Goal: Information Seeking & Learning: Learn about a topic

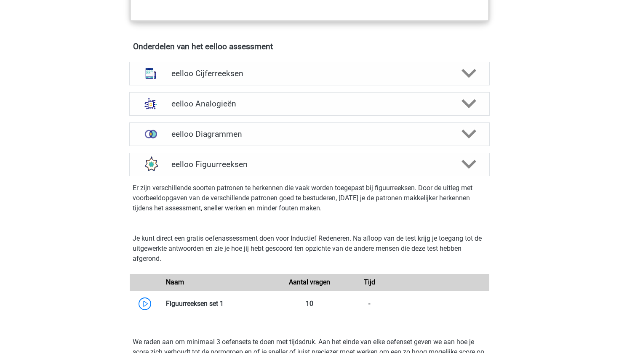
scroll to position [499, 0]
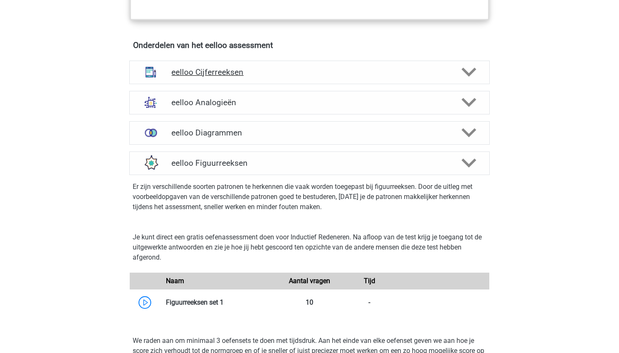
click at [329, 77] on h4 "eelloo Cijferreeksen" at bounding box center [309, 72] width 276 height 10
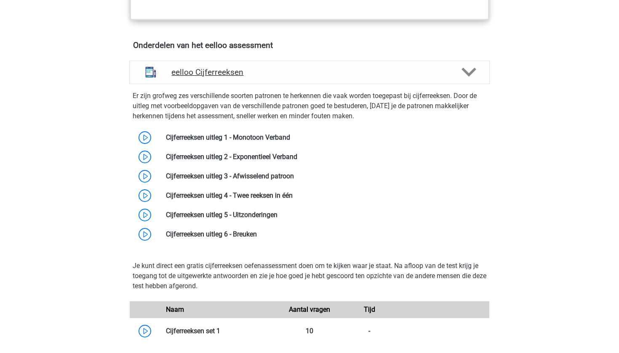
click at [329, 77] on h4 "eelloo Cijferreeksen" at bounding box center [309, 72] width 276 height 10
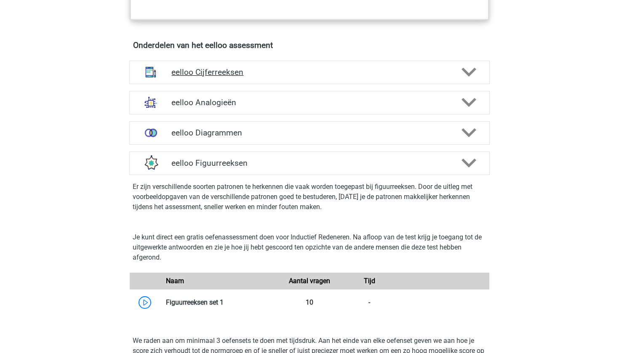
click at [329, 77] on h4 "eelloo Cijferreeksen" at bounding box center [309, 72] width 276 height 10
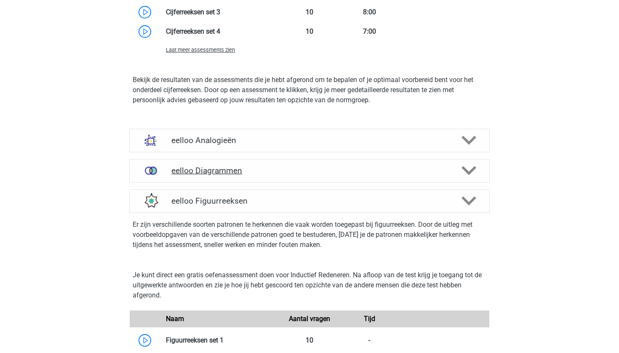
scroll to position [938, 0]
click at [242, 199] on div "eelloo Figuurreeksen" at bounding box center [309, 201] width 360 height 24
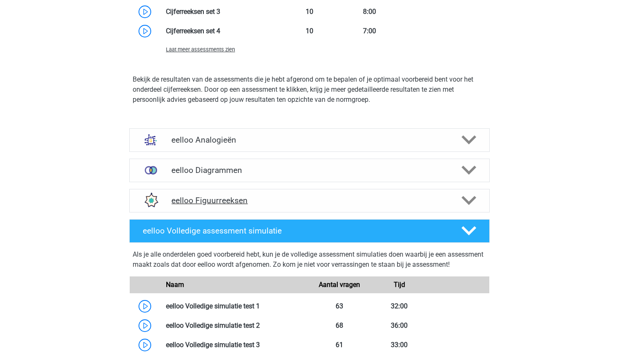
click at [238, 205] on h4 "eelloo Figuurreeksen" at bounding box center [309, 201] width 276 height 10
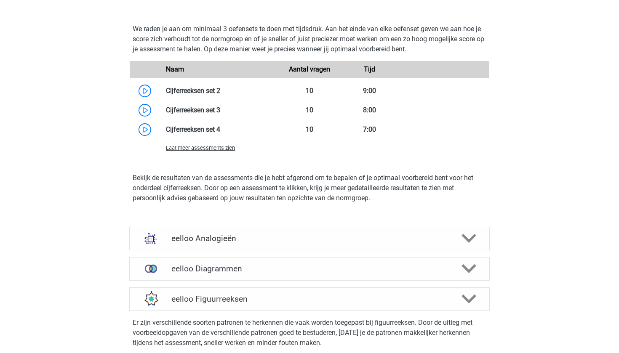
scroll to position [839, 0]
click at [235, 244] on h4 "eelloo Analogieën" at bounding box center [309, 239] width 276 height 10
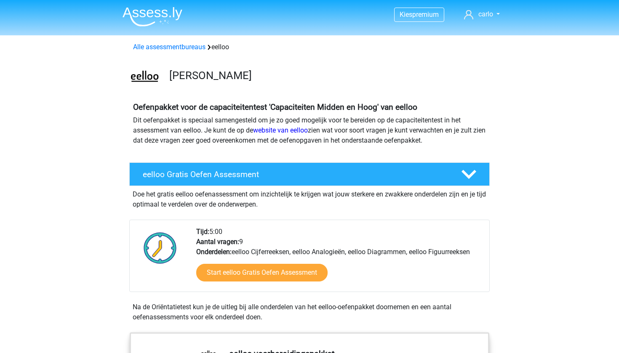
scroll to position [0, 0]
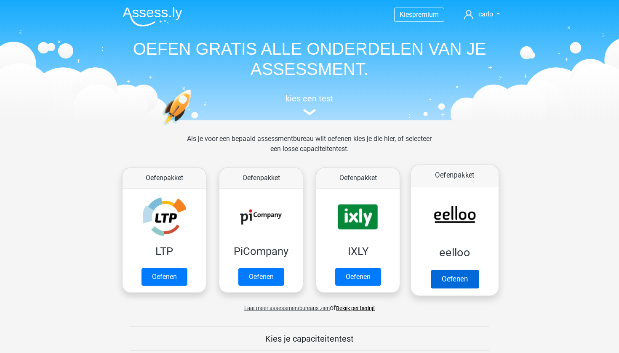
click at [453, 288] on link "Oefenen" at bounding box center [455, 279] width 48 height 19
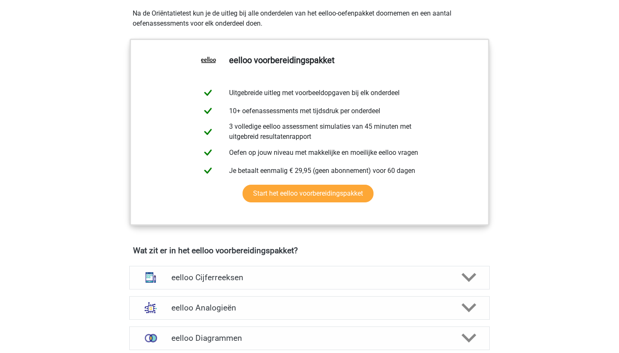
scroll to position [298, 0]
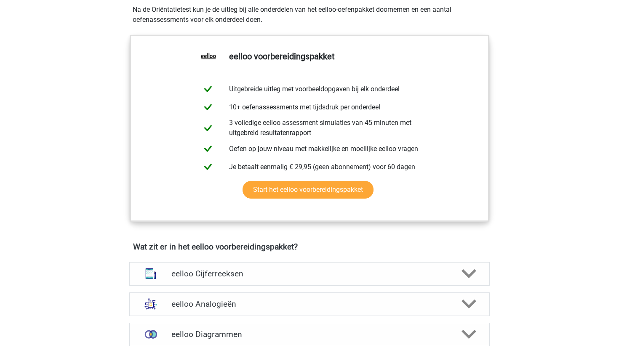
click at [419, 274] on h4 "eelloo Cijferreeksen" at bounding box center [309, 274] width 276 height 10
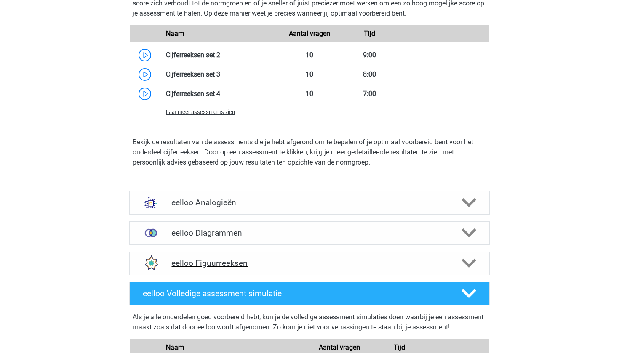
click at [419, 274] on div "eelloo Figuurreeksen" at bounding box center [309, 264] width 360 height 24
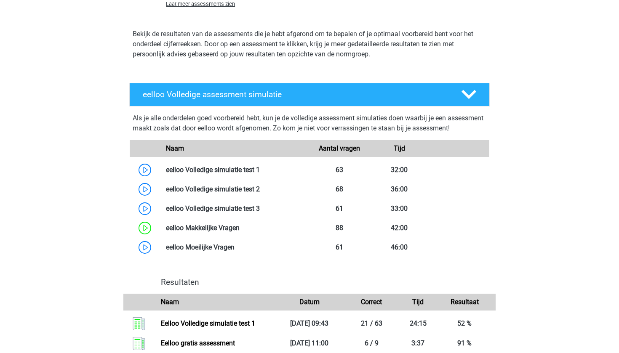
scroll to position [1431, 0]
click at [260, 174] on link at bounding box center [260, 170] width 0 height 8
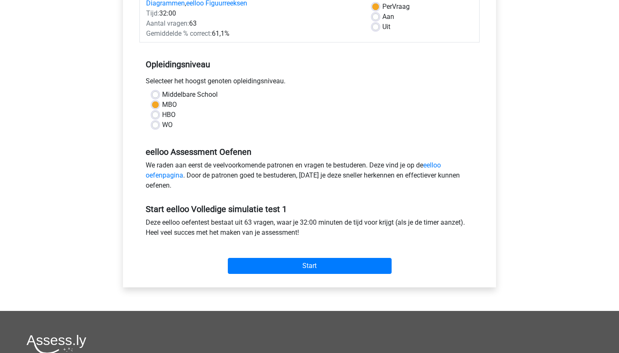
scroll to position [130, 0]
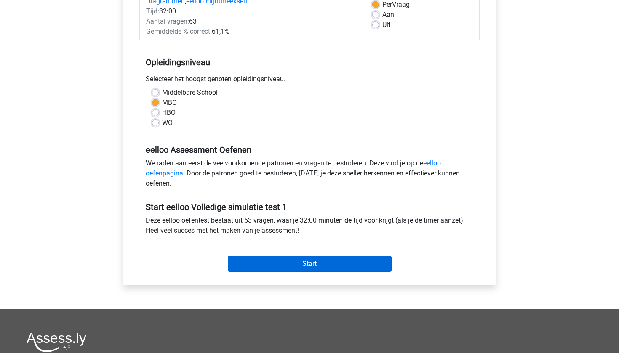
click at [301, 265] on input "Start" at bounding box center [310, 264] width 164 height 16
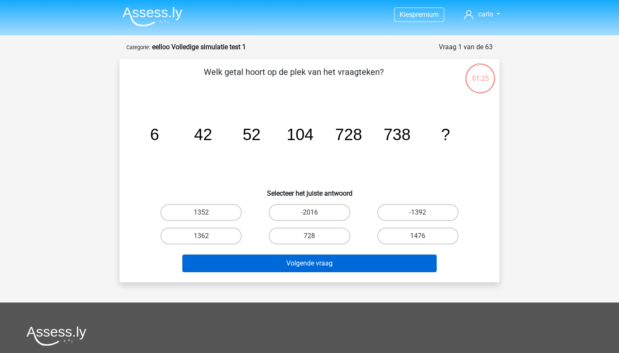
scroll to position [4, 0]
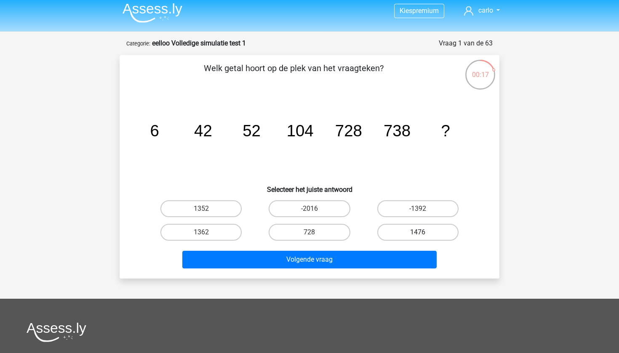
click at [401, 232] on label "1476" at bounding box center [417, 232] width 81 height 17
click at [418, 232] on input "1476" at bounding box center [420, 234] width 5 height 5
radio input "true"
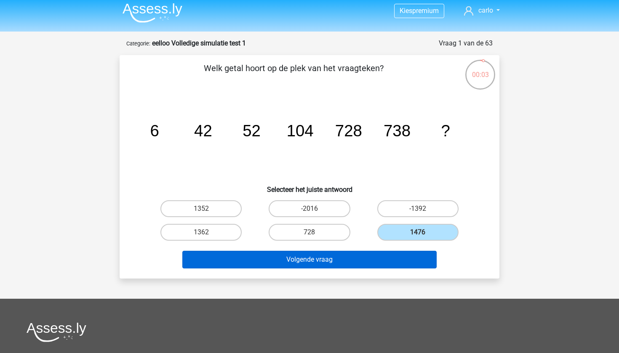
click at [332, 259] on button "Volgende vraag" at bounding box center [309, 260] width 255 height 18
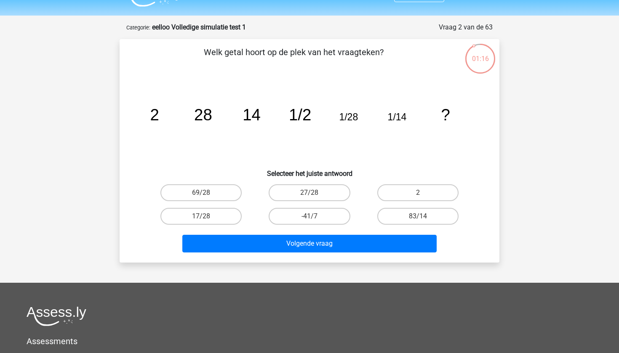
scroll to position [21, 0]
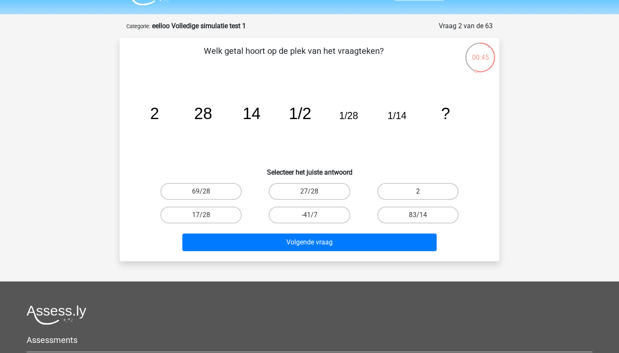
click at [404, 192] on label "2" at bounding box center [417, 191] width 81 height 17
click at [418, 192] on input "2" at bounding box center [420, 193] width 5 height 5
radio input "true"
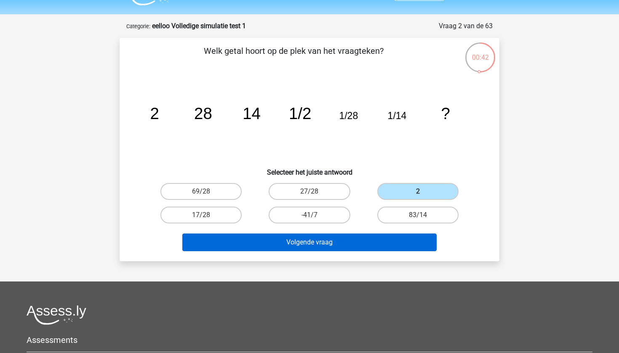
click at [338, 238] on button "Volgende vraag" at bounding box center [309, 243] width 255 height 18
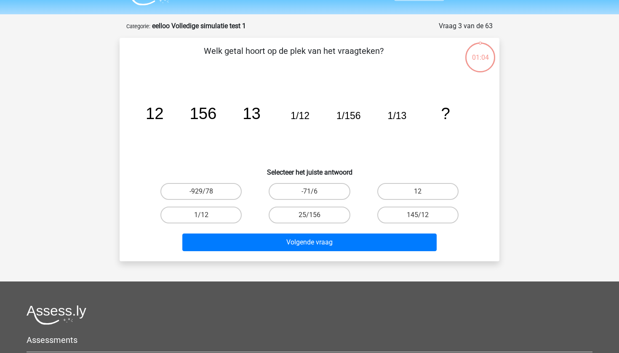
scroll to position [42, 0]
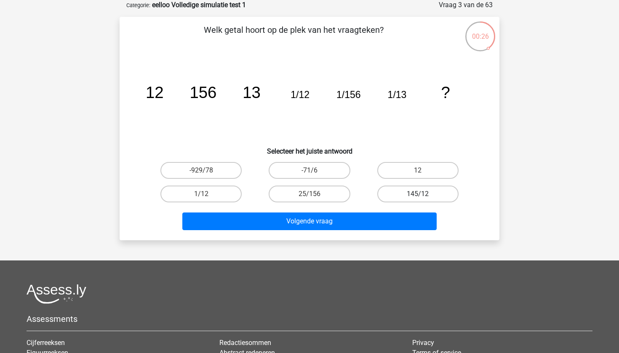
click at [428, 195] on label "145/12" at bounding box center [417, 194] width 81 height 17
click at [423, 195] on input "145/12" at bounding box center [420, 196] width 5 height 5
radio input "true"
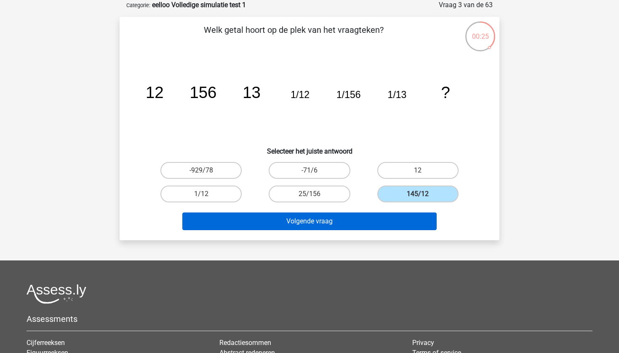
click at [382, 220] on button "Volgende vraag" at bounding box center [309, 222] width 255 height 18
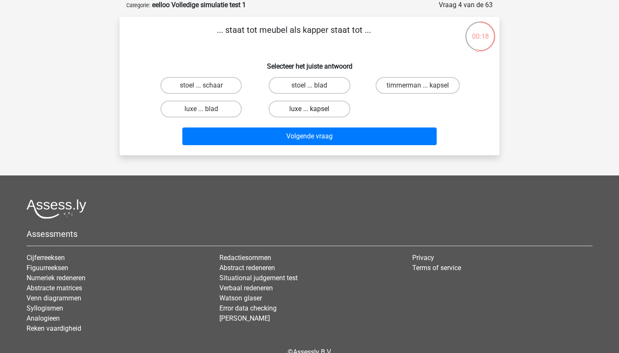
click at [322, 112] on label "luxe ... kapsel" at bounding box center [309, 109] width 81 height 17
click at [315, 112] on input "luxe ... kapsel" at bounding box center [311, 111] width 5 height 5
radio input "true"
click at [201, 92] on label "stoel ... schaar" at bounding box center [200, 85] width 81 height 17
click at [201, 91] on input "stoel ... schaar" at bounding box center [203, 87] width 5 height 5
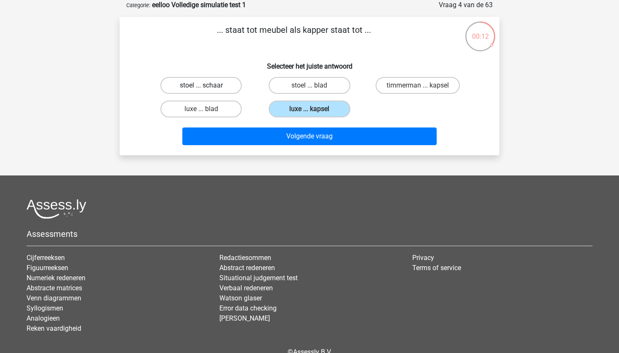
radio input "true"
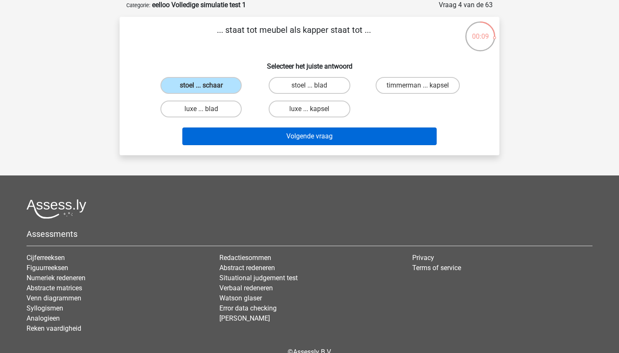
click at [301, 141] on button "Volgende vraag" at bounding box center [309, 137] width 255 height 18
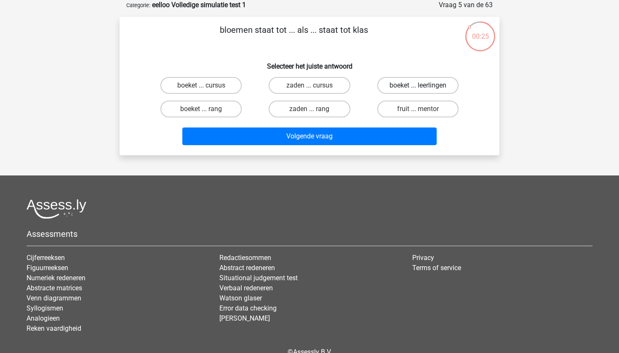
click at [411, 85] on label "boeket ... leerlingen" at bounding box center [417, 85] width 81 height 17
click at [418, 85] on input "boeket ... leerlingen" at bounding box center [420, 87] width 5 height 5
radio input "true"
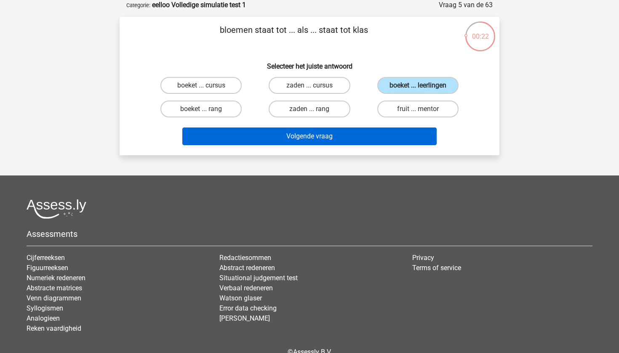
click at [343, 138] on button "Volgende vraag" at bounding box center [309, 137] width 255 height 18
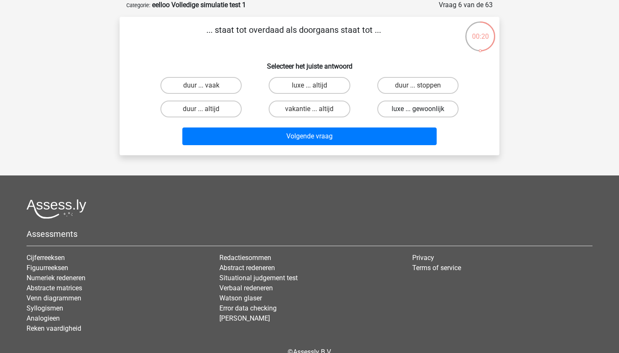
click at [425, 111] on label "luxe ... gewoonlijk" at bounding box center [417, 109] width 81 height 17
click at [423, 111] on input "luxe ... gewoonlijk" at bounding box center [420, 111] width 5 height 5
radio input "true"
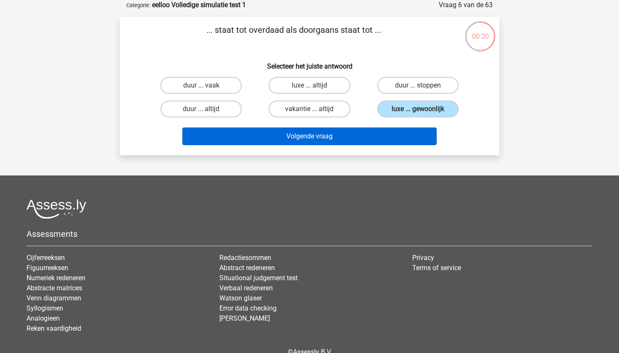
click at [365, 135] on button "Volgende vraag" at bounding box center [309, 137] width 255 height 18
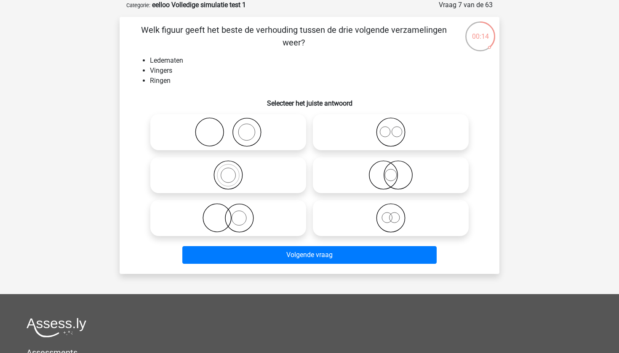
click at [248, 136] on icon at bounding box center [228, 131] width 149 height 29
click at [234, 128] on input "radio" at bounding box center [230, 124] width 5 height 5
radio input "true"
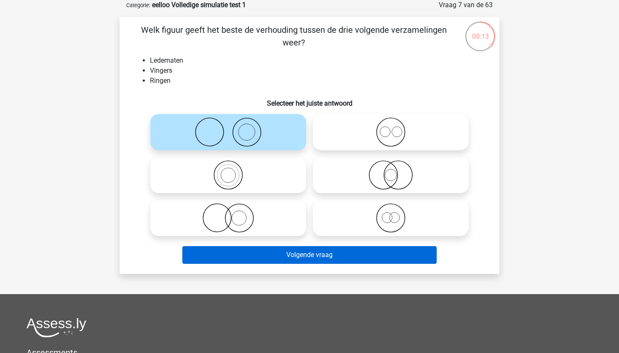
click at [343, 256] on button "Volgende vraag" at bounding box center [309, 255] width 255 height 18
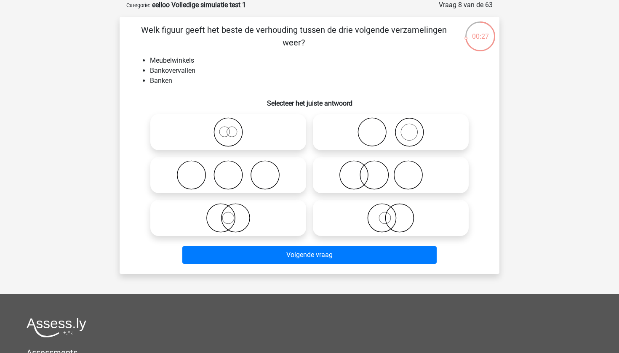
click at [426, 131] on icon at bounding box center [390, 131] width 149 height 29
click at [396, 128] on input "radio" at bounding box center [393, 124] width 5 height 5
radio input "true"
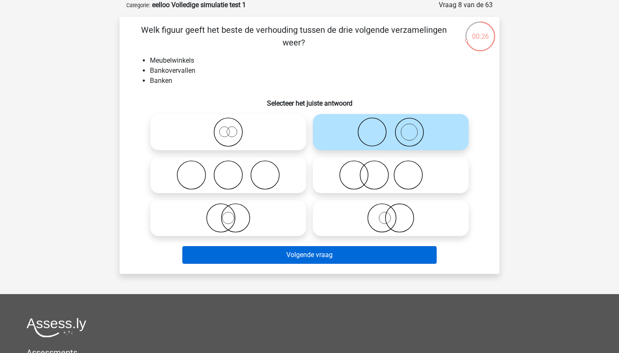
click at [300, 258] on button "Volgende vraag" at bounding box center [309, 255] width 255 height 18
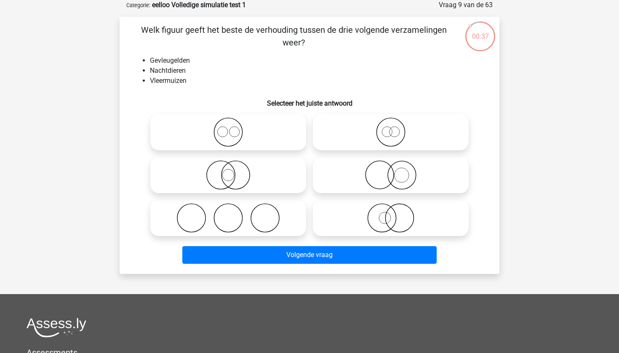
click at [391, 137] on icon at bounding box center [390, 131] width 149 height 29
click at [391, 128] on input "radio" at bounding box center [393, 124] width 5 height 5
radio input "true"
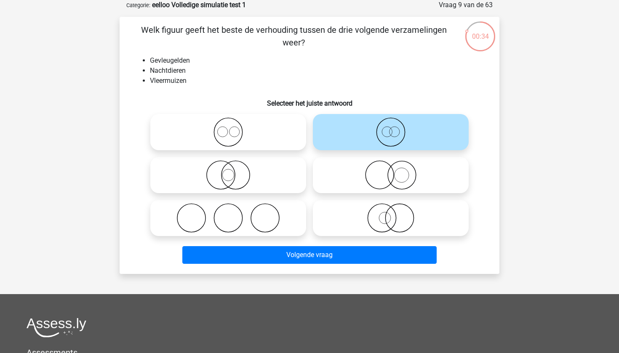
click at [238, 134] on icon at bounding box center [228, 131] width 149 height 29
click at [234, 128] on input "radio" at bounding box center [230, 124] width 5 height 5
radio input "true"
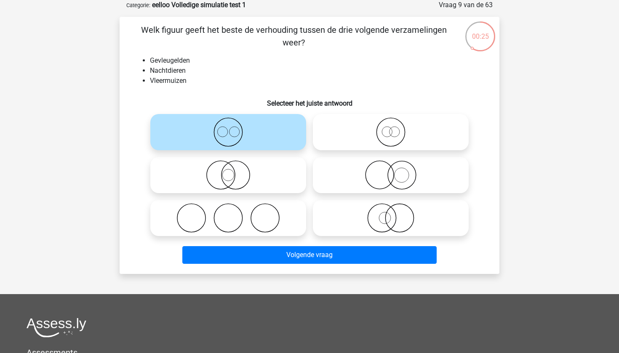
click at [235, 178] on icon at bounding box center [228, 174] width 149 height 29
click at [234, 171] on input "radio" at bounding box center [230, 167] width 5 height 5
radio input "true"
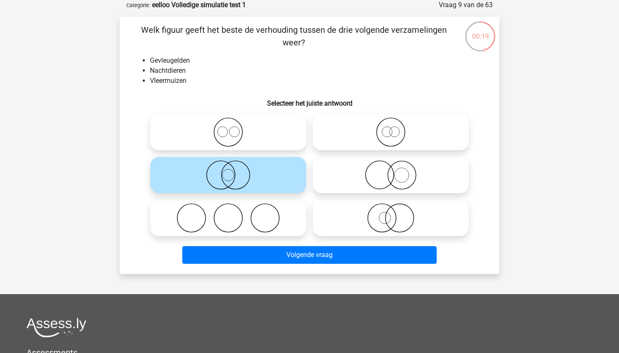
click at [380, 179] on icon at bounding box center [390, 174] width 149 height 29
click at [391, 171] on input "radio" at bounding box center [393, 167] width 5 height 5
radio input "true"
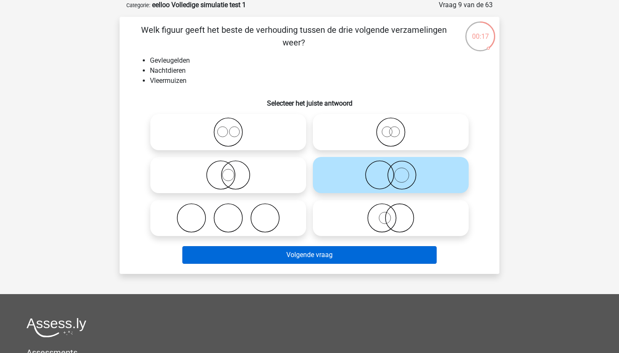
click at [327, 260] on button "Volgende vraag" at bounding box center [309, 255] width 255 height 18
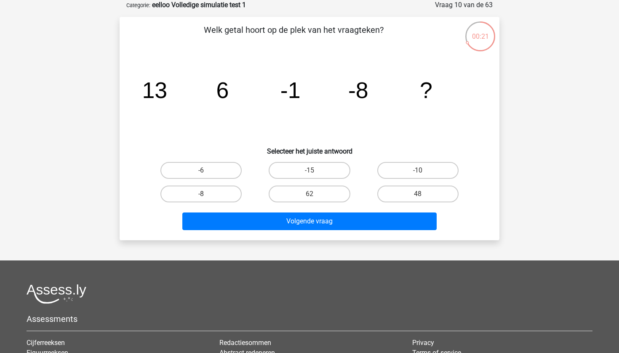
click at [313, 173] on input "-15" at bounding box center [311, 172] width 5 height 5
radio input "true"
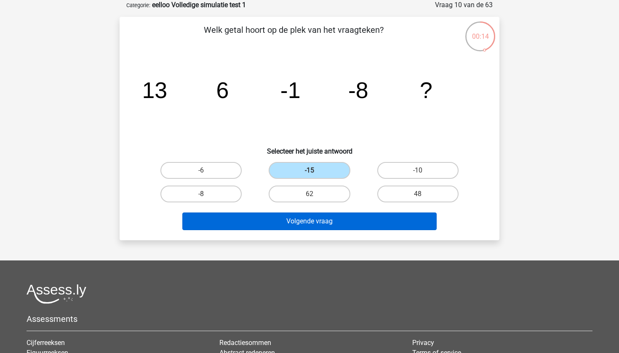
click at [293, 224] on button "Volgende vraag" at bounding box center [309, 222] width 255 height 18
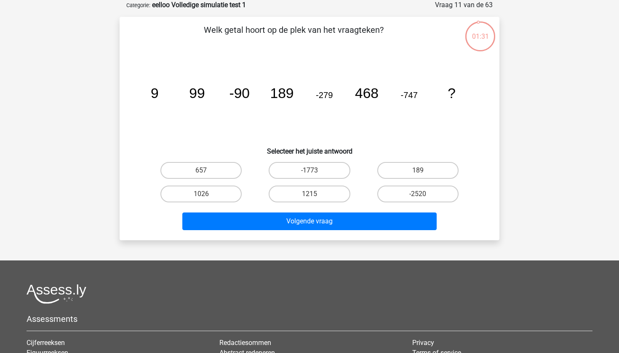
click at [293, 224] on button "Volgende vraag" at bounding box center [309, 222] width 255 height 18
click at [538, 229] on div "Kies premium carlo clkzakelijk@outlook.com 9" at bounding box center [309, 220] width 619 height 525
click at [234, 196] on label "1026" at bounding box center [200, 194] width 81 height 17
click at [207, 196] on input "1026" at bounding box center [203, 196] width 5 height 5
radio input "true"
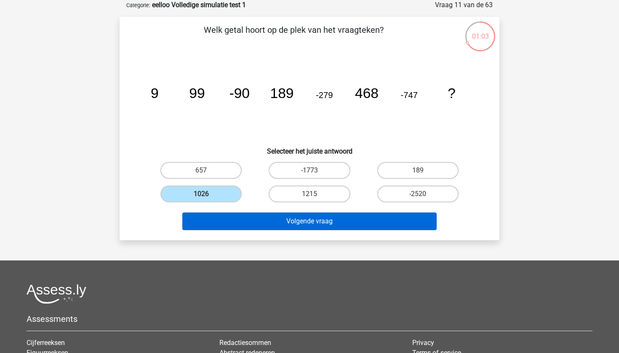
click at [308, 222] on button "Volgende vraag" at bounding box center [309, 222] width 255 height 18
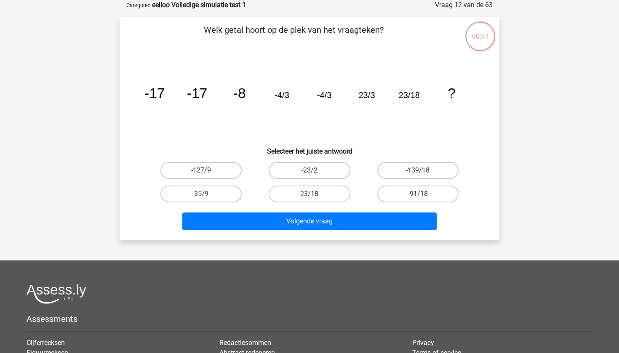
click at [426, 196] on label "-91/18" at bounding box center [417, 194] width 81 height 17
click at [423, 196] on input "-91/18" at bounding box center [420, 196] width 5 height 5
radio input "true"
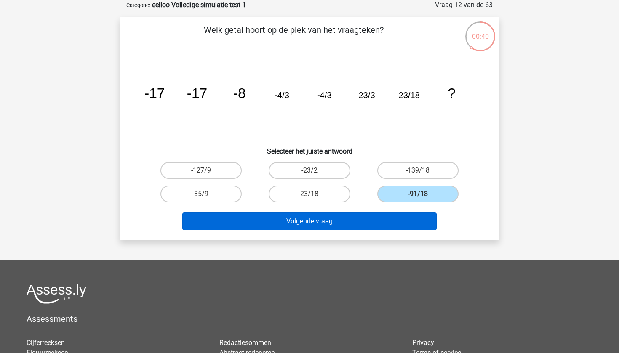
click at [385, 220] on button "Volgende vraag" at bounding box center [309, 222] width 255 height 18
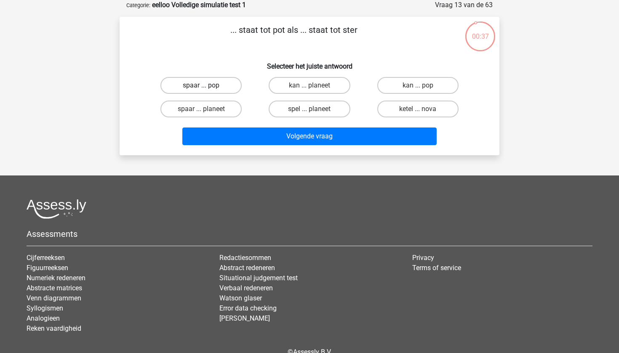
click at [214, 84] on label "spaar ... pop" at bounding box center [200, 85] width 81 height 17
click at [207, 85] on input "spaar ... pop" at bounding box center [203, 87] width 5 height 5
radio input "true"
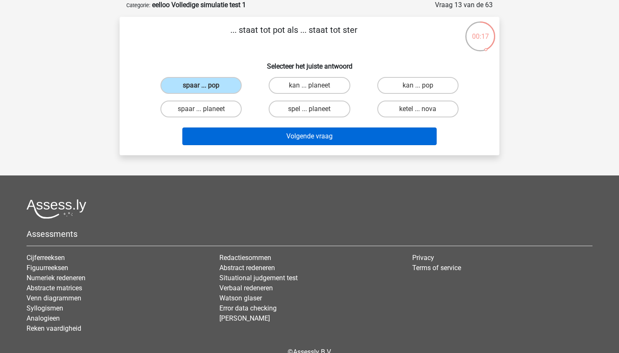
click at [291, 138] on button "Volgende vraag" at bounding box center [309, 137] width 255 height 18
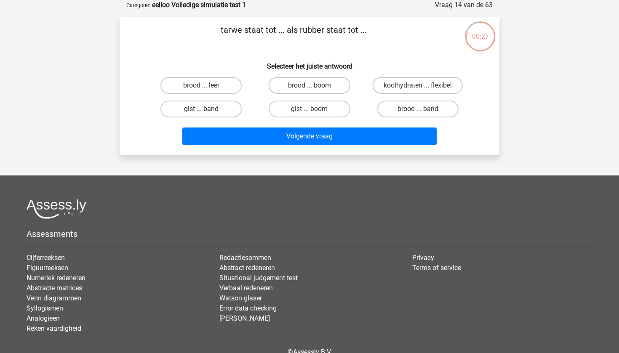
click at [200, 110] on label "gist ... band" at bounding box center [200, 109] width 81 height 17
click at [201, 110] on input "gist ... band" at bounding box center [203, 111] width 5 height 5
radio input "true"
click at [413, 114] on label "brood ... band" at bounding box center [417, 109] width 81 height 17
click at [418, 114] on input "brood ... band" at bounding box center [420, 111] width 5 height 5
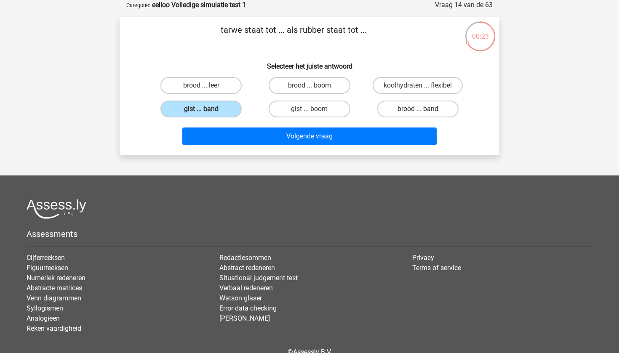
radio input "true"
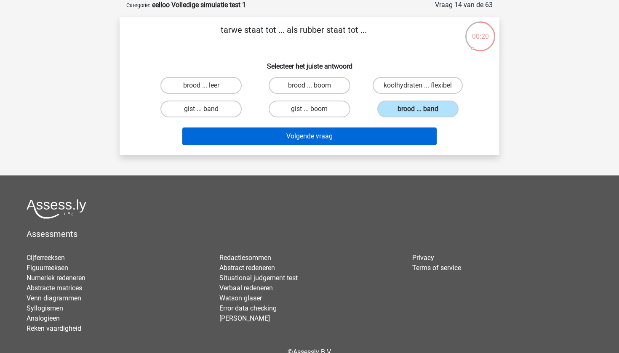
click at [323, 133] on button "Volgende vraag" at bounding box center [309, 137] width 255 height 18
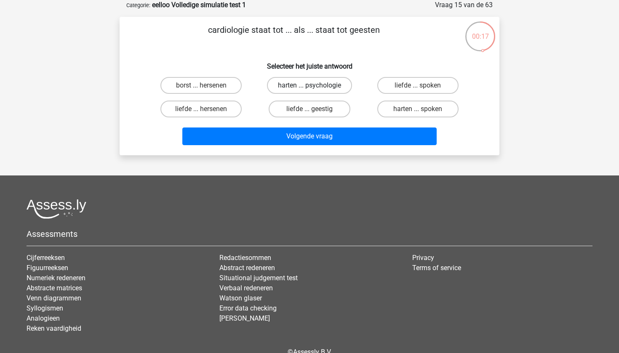
click at [331, 89] on label "harten ... psychologie" at bounding box center [309, 85] width 85 height 17
click at [315, 89] on input "harten ... psychologie" at bounding box center [311, 87] width 5 height 5
radio input "true"
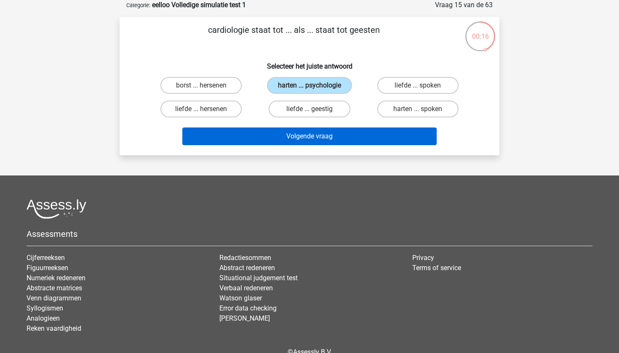
click at [329, 138] on button "Volgende vraag" at bounding box center [309, 137] width 255 height 18
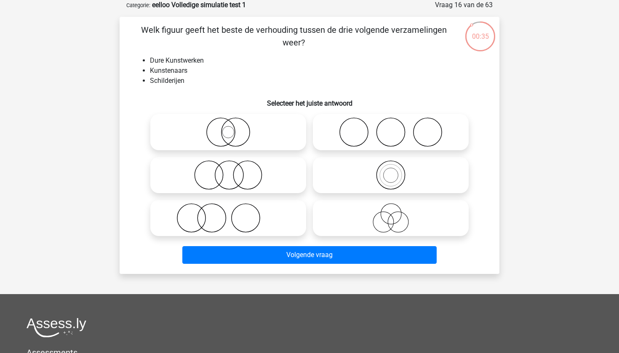
click at [380, 194] on div at bounding box center [390, 175] width 162 height 43
click at [367, 177] on icon at bounding box center [390, 174] width 149 height 29
click at [391, 171] on input "radio" at bounding box center [393, 167] width 5 height 5
radio input "true"
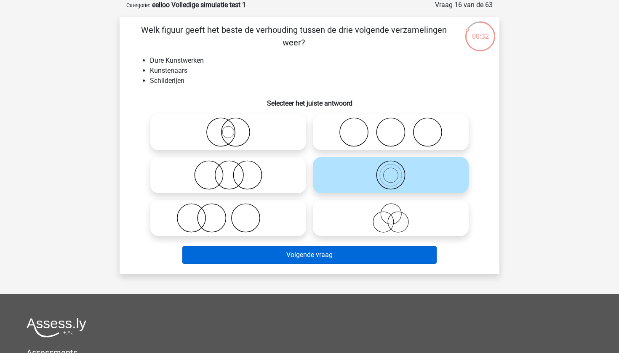
click at [318, 255] on button "Volgende vraag" at bounding box center [309, 255] width 255 height 18
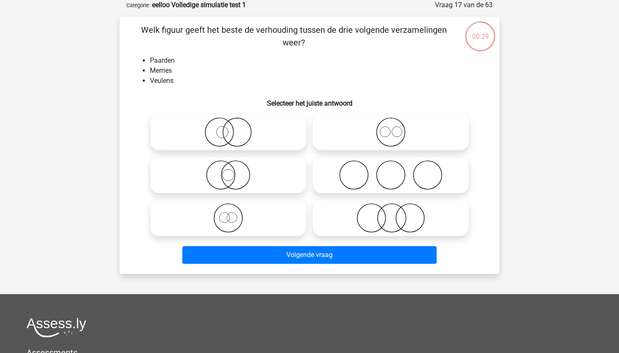
click at [390, 129] on icon at bounding box center [390, 131] width 149 height 29
click at [391, 128] on input "radio" at bounding box center [393, 124] width 5 height 5
radio input "true"
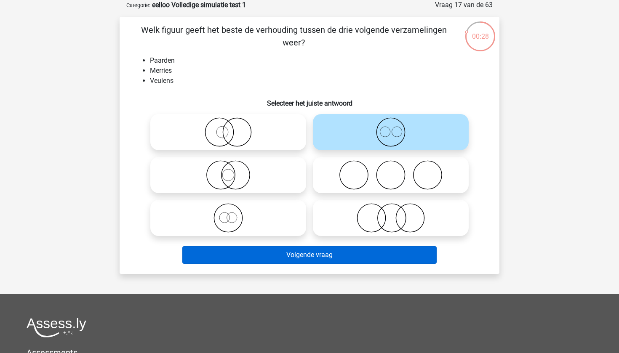
click at [323, 263] on button "Volgende vraag" at bounding box center [309, 255] width 255 height 18
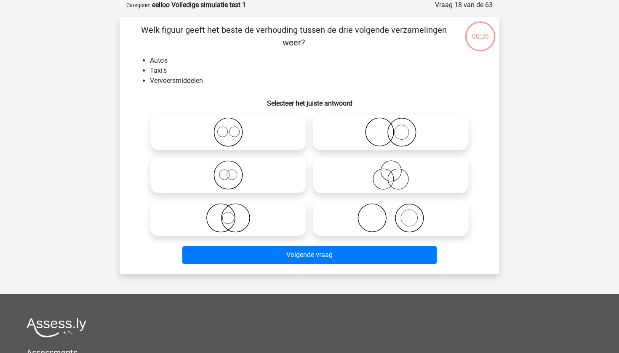
click at [254, 132] on icon at bounding box center [228, 131] width 149 height 29
click at [234, 128] on input "radio" at bounding box center [230, 124] width 5 height 5
radio input "true"
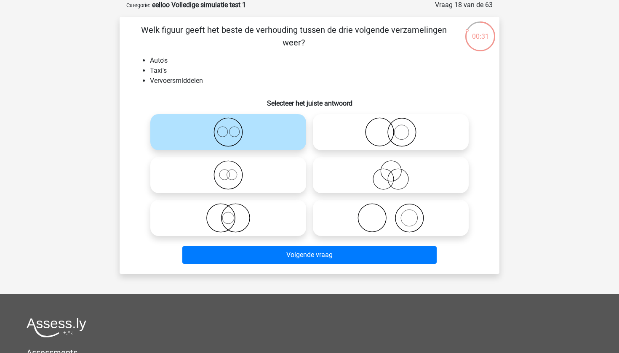
click at [278, 176] on icon at bounding box center [228, 174] width 149 height 29
click at [234, 171] on input "radio" at bounding box center [230, 167] width 5 height 5
radio input "true"
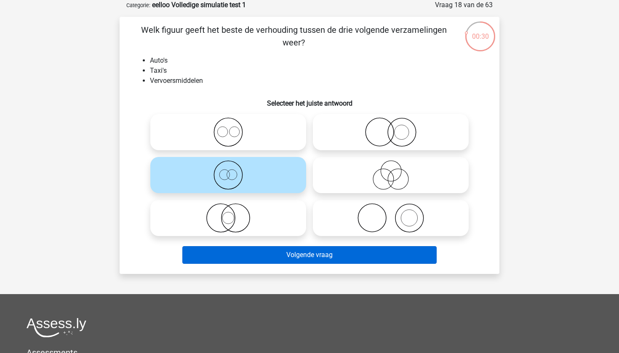
click at [329, 255] on button "Volgende vraag" at bounding box center [309, 255] width 255 height 18
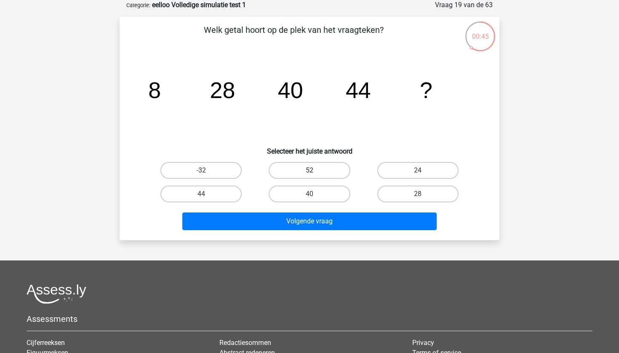
click at [327, 166] on label "52" at bounding box center [309, 170] width 81 height 17
click at [315, 170] on input "52" at bounding box center [311, 172] width 5 height 5
radio input "true"
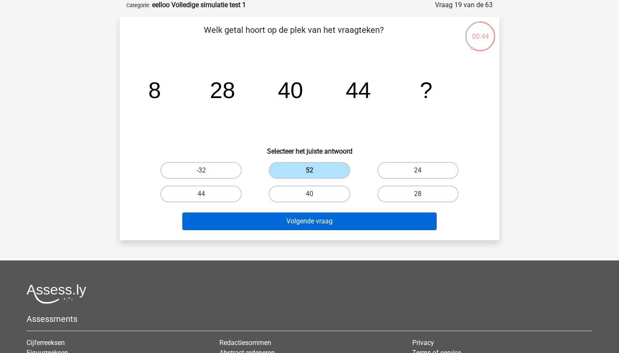
click at [318, 217] on button "Volgende vraag" at bounding box center [309, 222] width 255 height 18
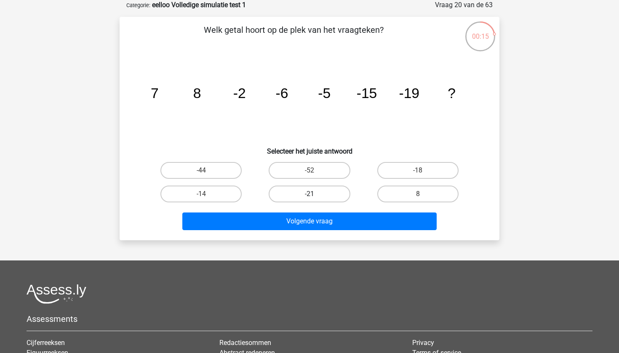
click at [325, 194] on label "-21" at bounding box center [309, 194] width 81 height 17
click at [315, 194] on input "-21" at bounding box center [311, 196] width 5 height 5
radio input "true"
click at [412, 174] on label "-18" at bounding box center [417, 170] width 81 height 17
click at [418, 174] on input "-18" at bounding box center [420, 172] width 5 height 5
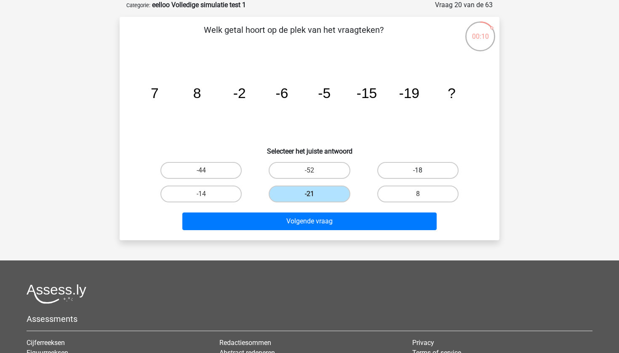
radio input "true"
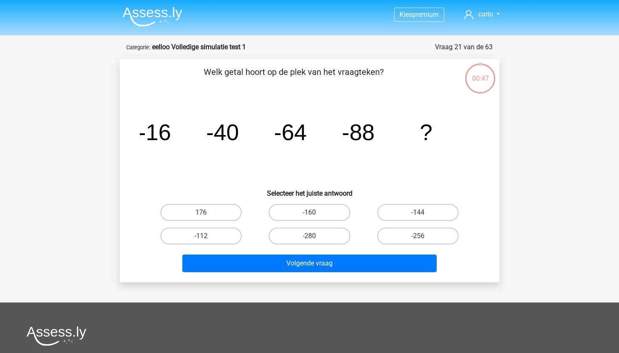
scroll to position [42, 0]
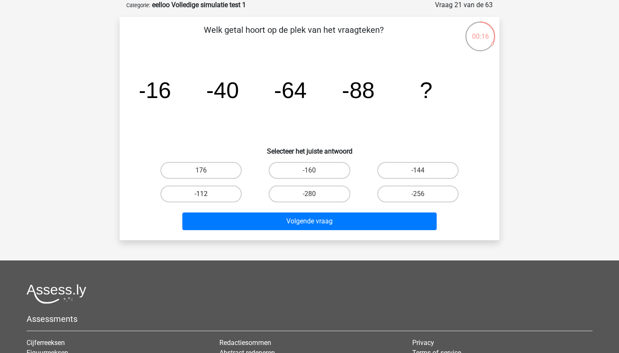
click at [225, 190] on label "-112" at bounding box center [200, 194] width 81 height 17
click at [207, 194] on input "-112" at bounding box center [203, 196] width 5 height 5
radio input "true"
click at [393, 175] on label "-144" at bounding box center [417, 170] width 81 height 17
click at [418, 175] on input "-144" at bounding box center [420, 172] width 5 height 5
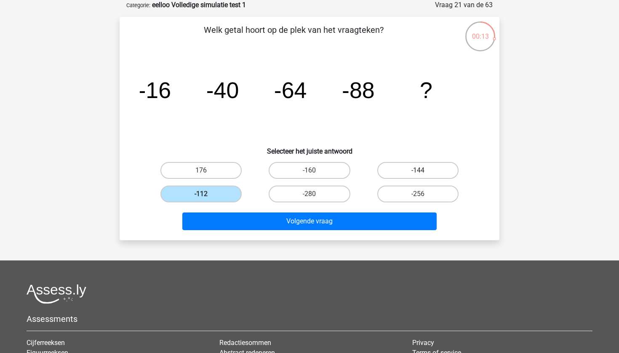
radio input "true"
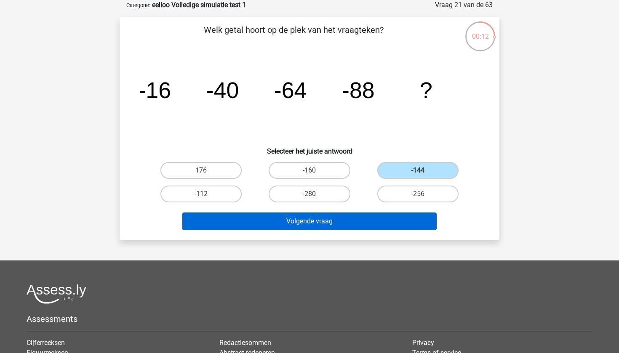
click at [346, 222] on button "Volgende vraag" at bounding box center [309, 222] width 255 height 18
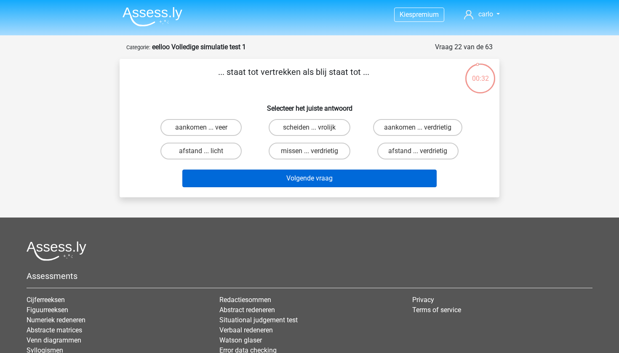
scroll to position [0, 0]
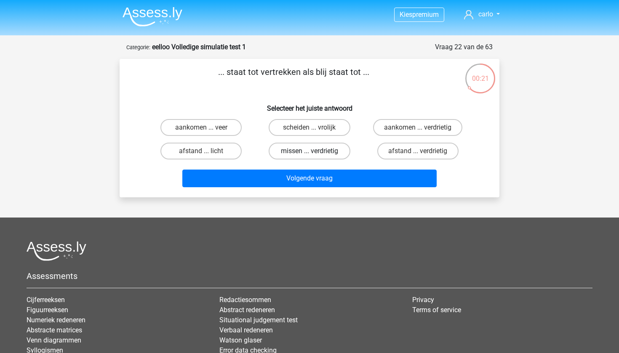
click at [327, 153] on label "missen ... verdrietig" at bounding box center [309, 151] width 81 height 17
click at [315, 153] on input "missen ... verdrietig" at bounding box center [311, 153] width 5 height 5
radio input "true"
click at [399, 130] on label "aankomen ... verdrietig" at bounding box center [417, 127] width 89 height 17
click at [418, 130] on input "aankomen ... verdrietig" at bounding box center [420, 130] width 5 height 5
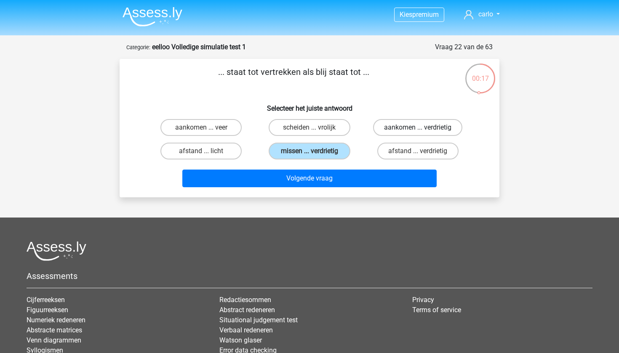
radio input "true"
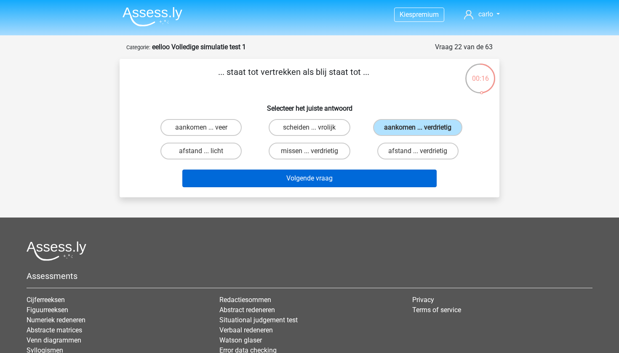
click at [364, 176] on button "Volgende vraag" at bounding box center [309, 179] width 255 height 18
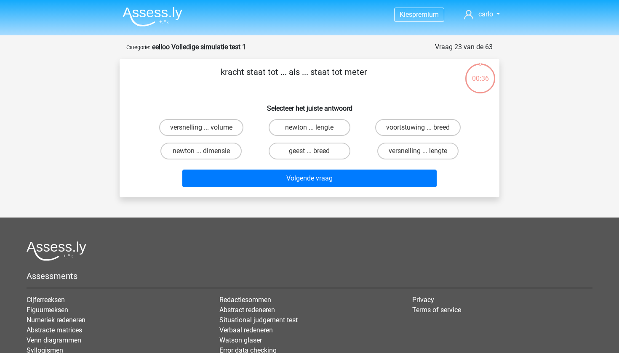
scroll to position [42, 0]
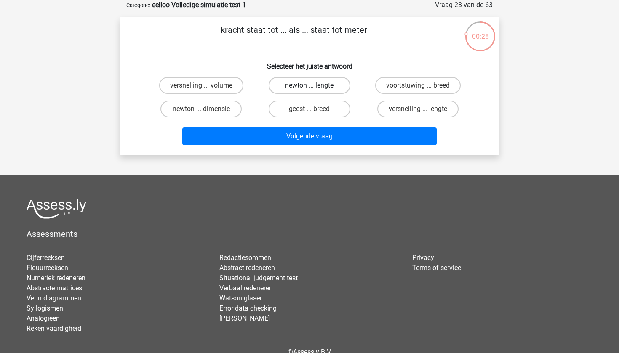
click at [326, 90] on label "newton ... lengte" at bounding box center [309, 85] width 81 height 17
click at [315, 90] on input "newton ... lengte" at bounding box center [311, 87] width 5 height 5
radio input "true"
click at [397, 111] on label "versnelling ... lengte" at bounding box center [417, 109] width 81 height 17
click at [418, 111] on input "versnelling ... lengte" at bounding box center [420, 111] width 5 height 5
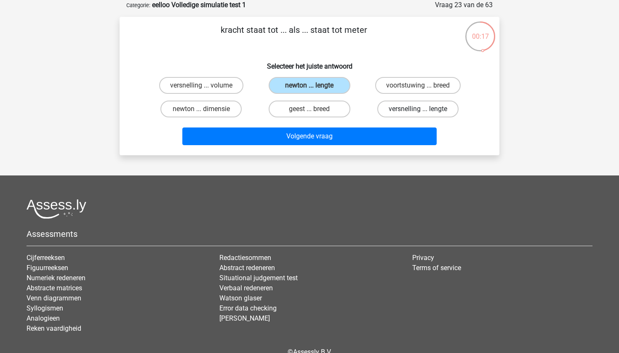
radio input "true"
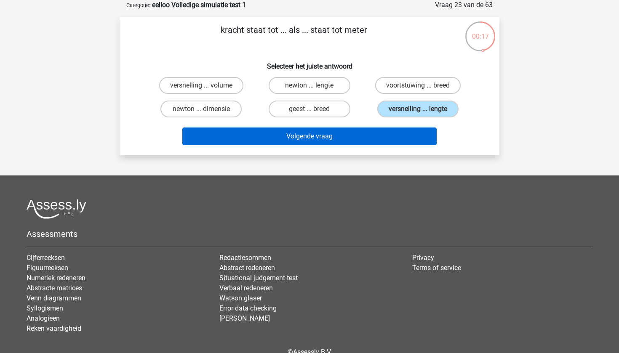
click at [376, 134] on button "Volgende vraag" at bounding box center [309, 137] width 255 height 18
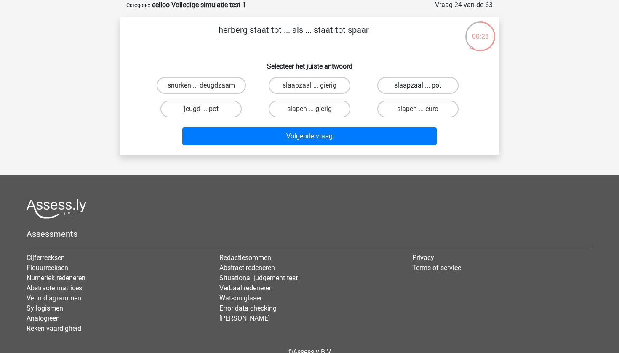
click at [399, 84] on label "slaapzaal ... pot" at bounding box center [417, 85] width 81 height 17
click at [418, 85] on input "slaapzaal ... pot" at bounding box center [420, 87] width 5 height 5
radio input "true"
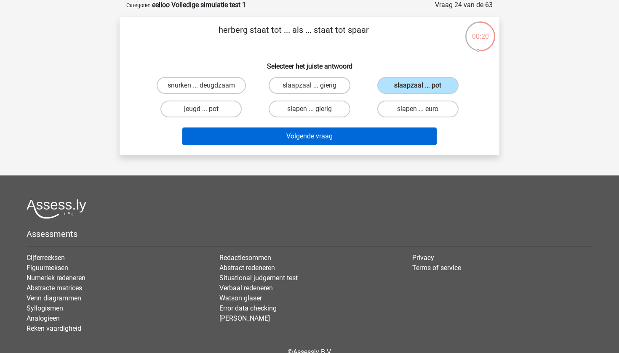
click at [342, 140] on button "Volgende vraag" at bounding box center [309, 137] width 255 height 18
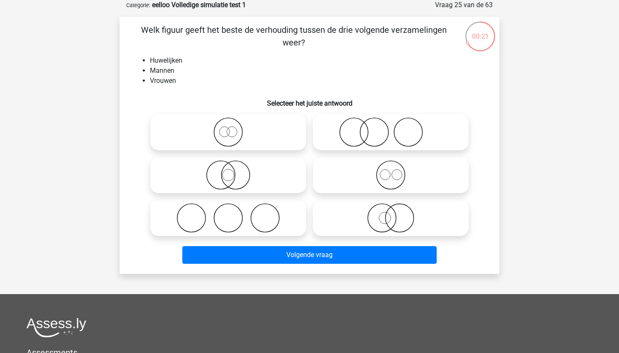
click at [393, 170] on input "radio" at bounding box center [393, 167] width 5 height 5
radio input "true"
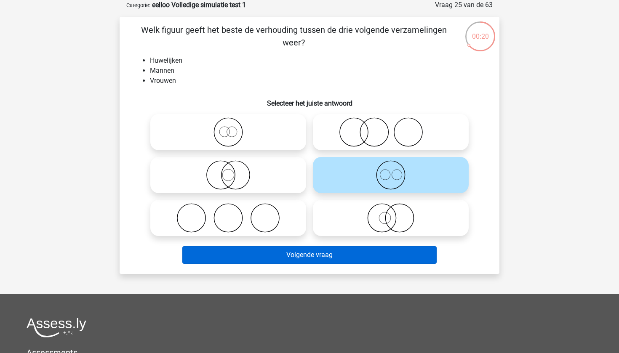
click at [319, 254] on button "Volgende vraag" at bounding box center [309, 255] width 255 height 18
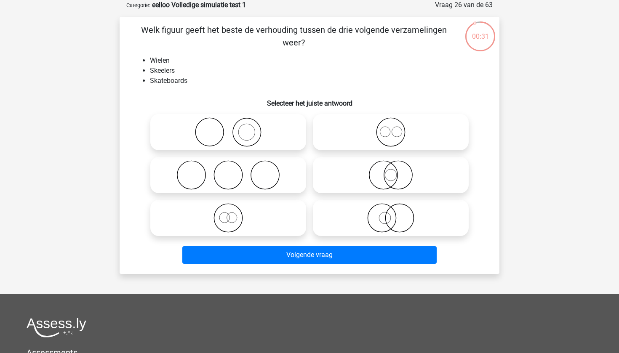
click at [239, 210] on icon at bounding box center [228, 217] width 149 height 29
click at [234, 210] on input "radio" at bounding box center [230, 210] width 5 height 5
radio input "true"
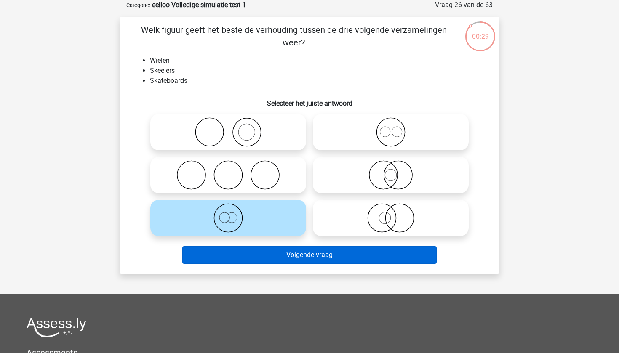
click at [279, 253] on button "Volgende vraag" at bounding box center [309, 255] width 255 height 18
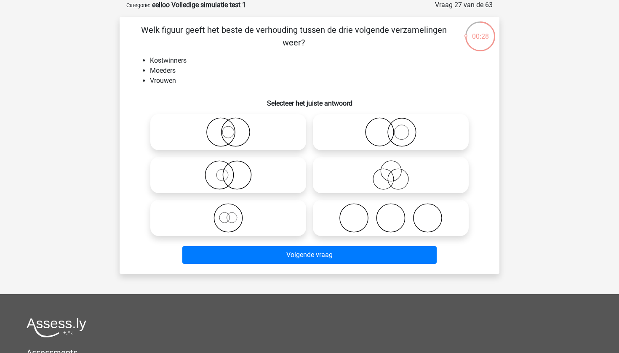
click at [379, 216] on icon at bounding box center [390, 217] width 149 height 29
click at [391, 214] on input "radio" at bounding box center [393, 210] width 5 height 5
radio input "true"
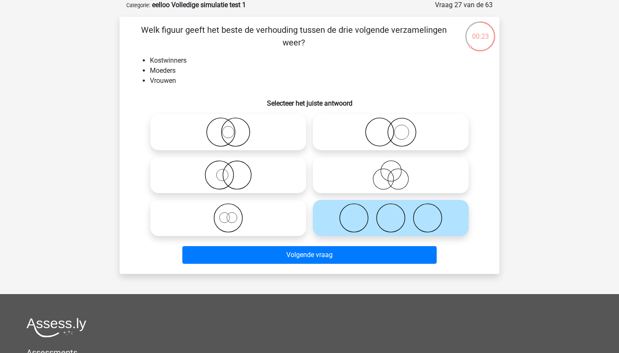
click at [246, 225] on icon at bounding box center [228, 217] width 149 height 29
click at [234, 214] on input "radio" at bounding box center [230, 210] width 5 height 5
radio input "true"
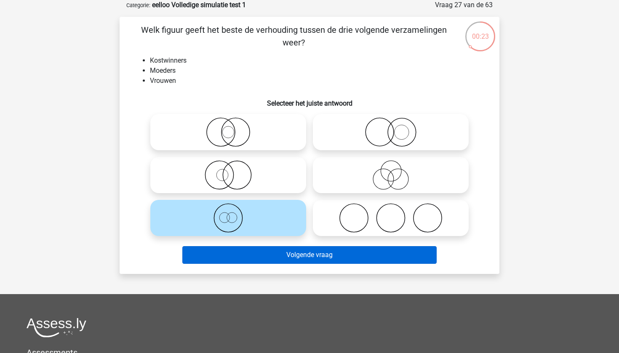
click at [279, 262] on button "Volgende vraag" at bounding box center [309, 255] width 255 height 18
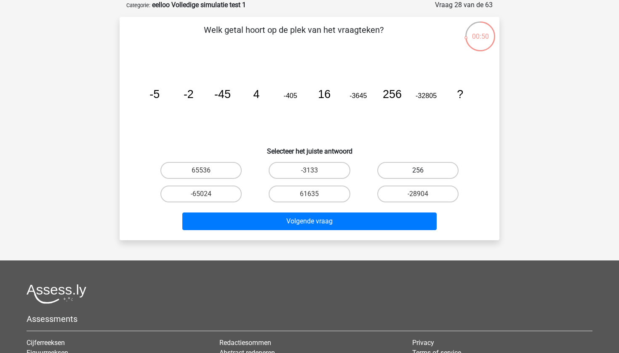
click at [408, 173] on label "256" at bounding box center [417, 170] width 81 height 17
click at [418, 173] on input "256" at bounding box center [420, 172] width 5 height 5
radio input "true"
click at [225, 171] on label "65536" at bounding box center [200, 170] width 81 height 17
click at [207, 171] on input "65536" at bounding box center [203, 172] width 5 height 5
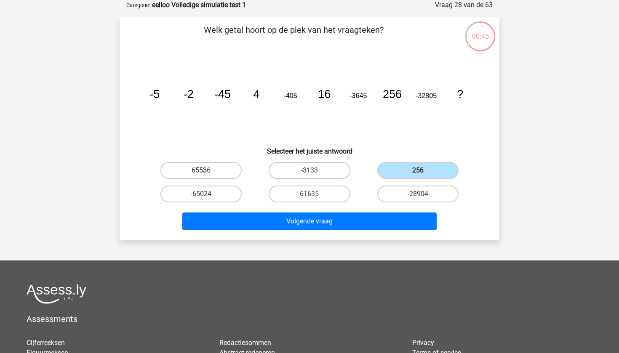
radio input "true"
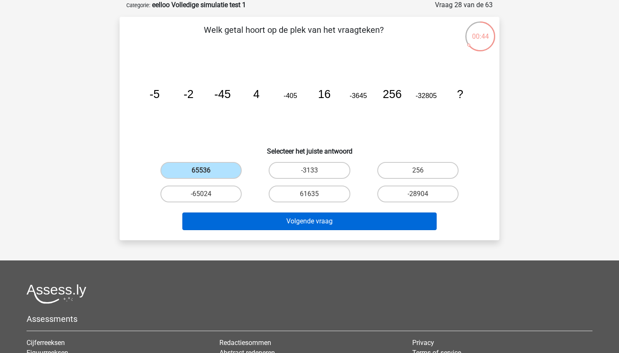
click at [319, 225] on button "Volgende vraag" at bounding box center [309, 222] width 255 height 18
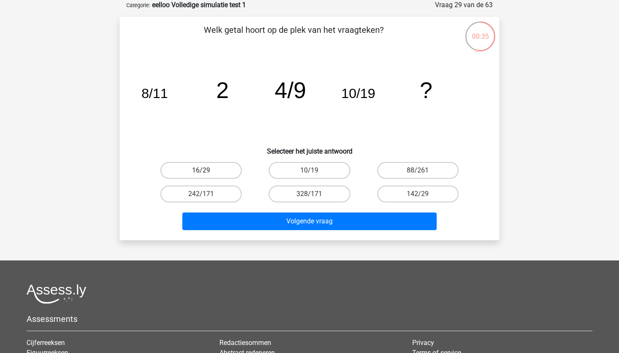
click at [214, 171] on label "16/29" at bounding box center [200, 170] width 81 height 17
click at [207, 171] on input "16/29" at bounding box center [203, 172] width 5 height 5
radio input "true"
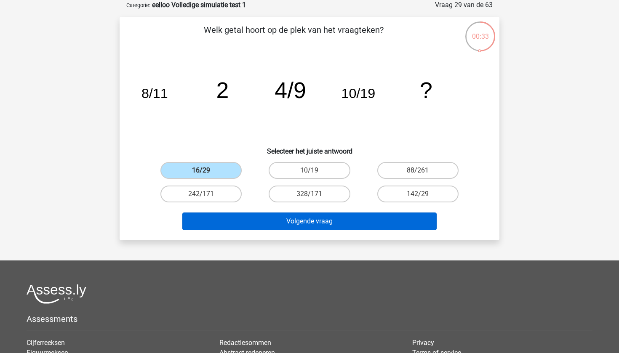
click at [291, 218] on button "Volgende vraag" at bounding box center [309, 222] width 255 height 18
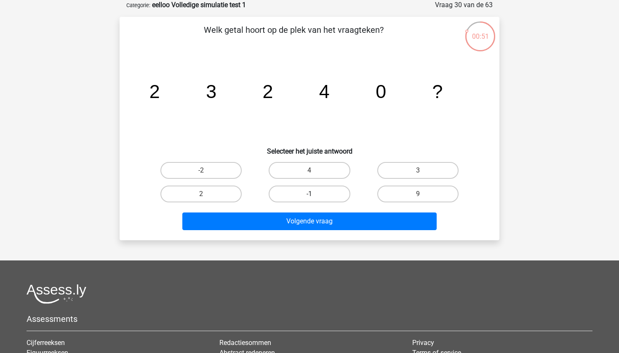
click at [316, 194] on label "-1" at bounding box center [309, 194] width 81 height 17
click at [315, 194] on input "-1" at bounding box center [311, 196] width 5 height 5
radio input "true"
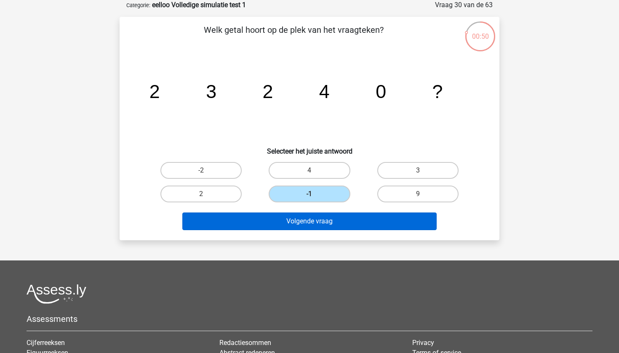
click at [312, 223] on button "Volgende vraag" at bounding box center [309, 222] width 255 height 18
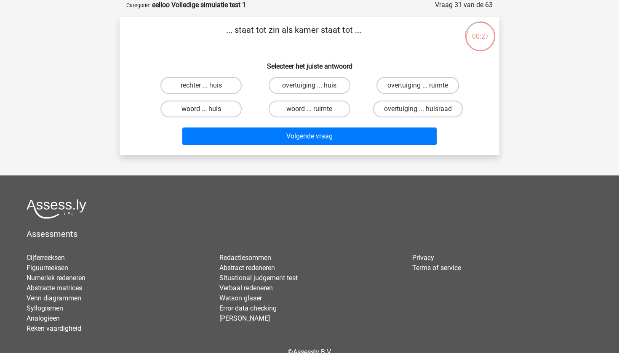
click at [226, 107] on label "woord ... huis" at bounding box center [200, 109] width 81 height 17
click at [207, 109] on input "woord ... huis" at bounding box center [203, 111] width 5 height 5
radio input "true"
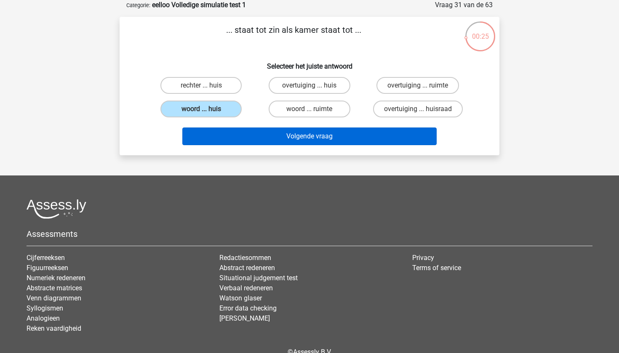
click at [255, 129] on button "Volgende vraag" at bounding box center [309, 137] width 255 height 18
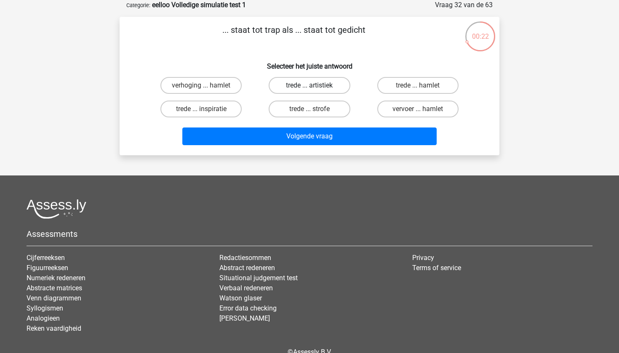
click at [297, 88] on label "trede ... artistiek" at bounding box center [309, 85] width 81 height 17
click at [309, 88] on input "trede ... artistiek" at bounding box center [311, 87] width 5 height 5
radio input "true"
click at [394, 89] on label "trede ... hamlet" at bounding box center [417, 85] width 81 height 17
click at [418, 89] on input "trede ... hamlet" at bounding box center [420, 87] width 5 height 5
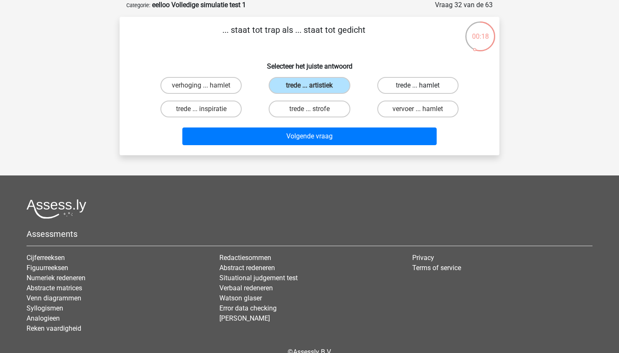
radio input "true"
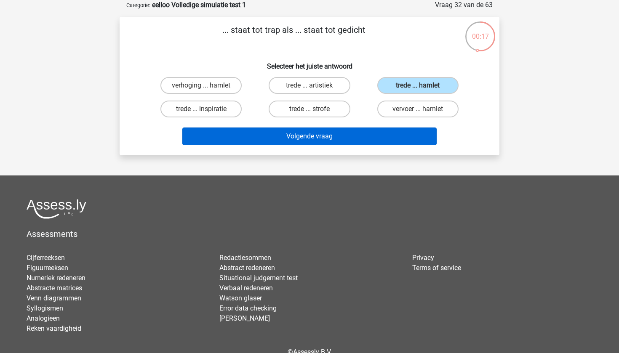
click at [371, 131] on button "Volgende vraag" at bounding box center [309, 137] width 255 height 18
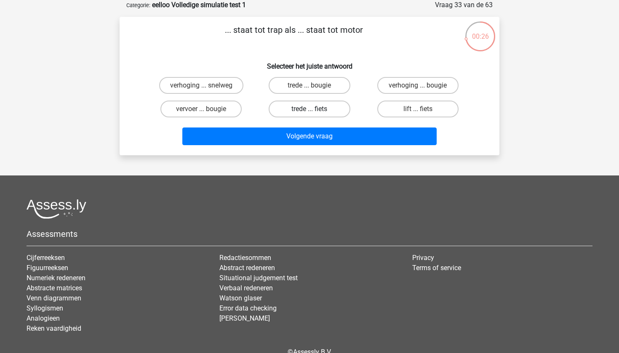
click at [290, 110] on label "trede ... fiets" at bounding box center [309, 109] width 81 height 17
click at [309, 110] on input "trede ... fiets" at bounding box center [311, 111] width 5 height 5
radio input "true"
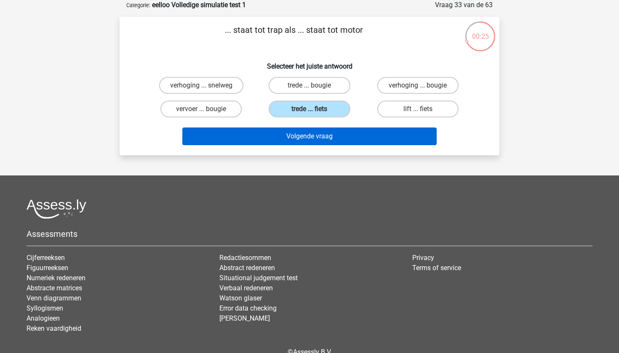
click at [288, 134] on button "Volgende vraag" at bounding box center [309, 137] width 255 height 18
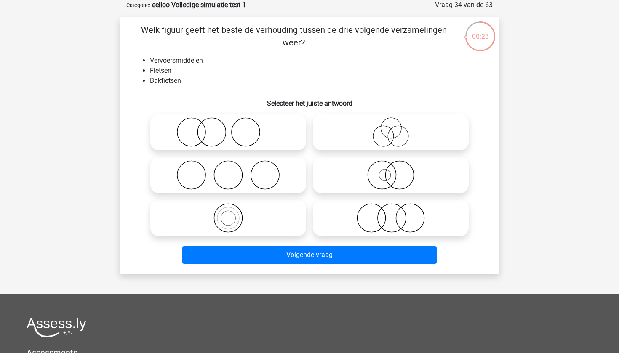
click at [388, 170] on icon at bounding box center [390, 174] width 149 height 29
click at [391, 170] on input "radio" at bounding box center [393, 167] width 5 height 5
radio input "true"
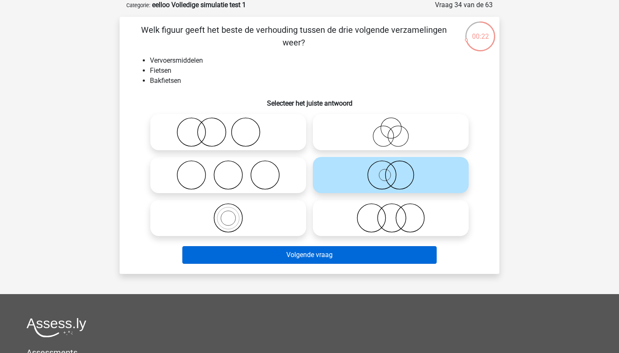
click at [330, 257] on button "Volgende vraag" at bounding box center [309, 255] width 255 height 18
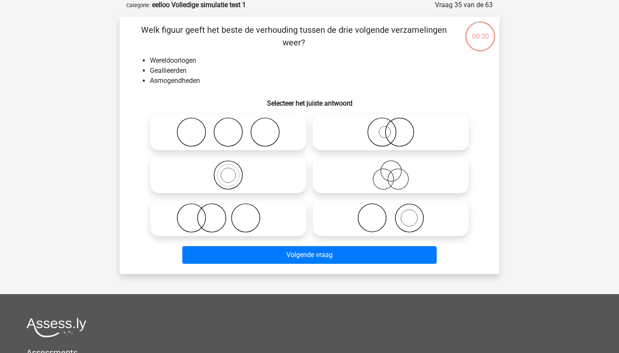
click at [260, 169] on icon at bounding box center [228, 174] width 149 height 29
click at [234, 169] on input "radio" at bounding box center [230, 167] width 5 height 5
radio input "true"
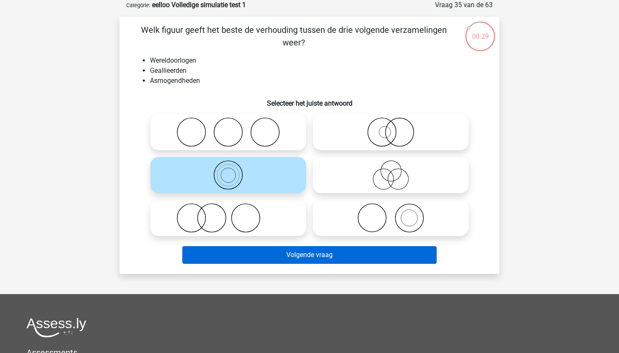
click at [311, 258] on button "Volgende vraag" at bounding box center [309, 255] width 255 height 18
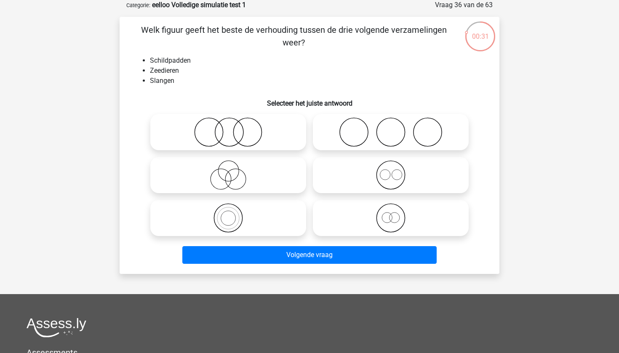
click at [385, 182] on icon at bounding box center [390, 174] width 149 height 29
click at [391, 171] on input "radio" at bounding box center [393, 167] width 5 height 5
radio input "true"
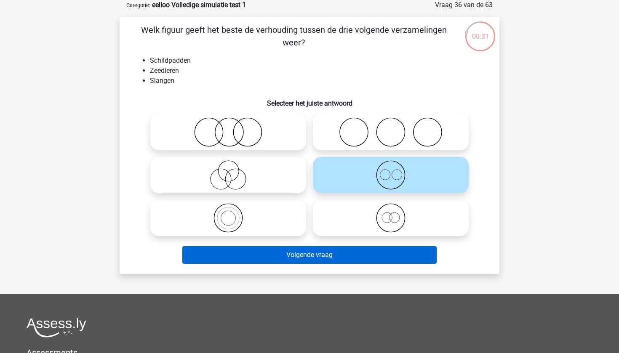
click at [355, 258] on button "Volgende vraag" at bounding box center [309, 255] width 255 height 18
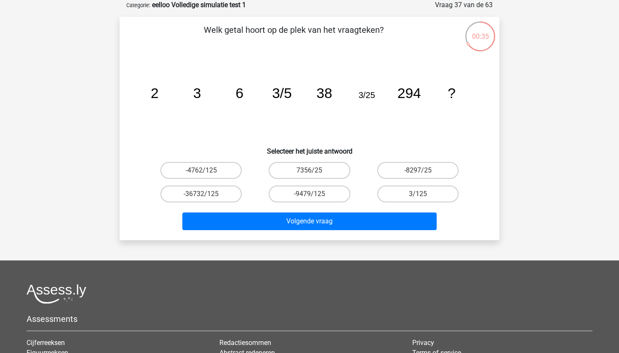
click at [311, 171] on input "7356/25" at bounding box center [311, 172] width 5 height 5
radio input "true"
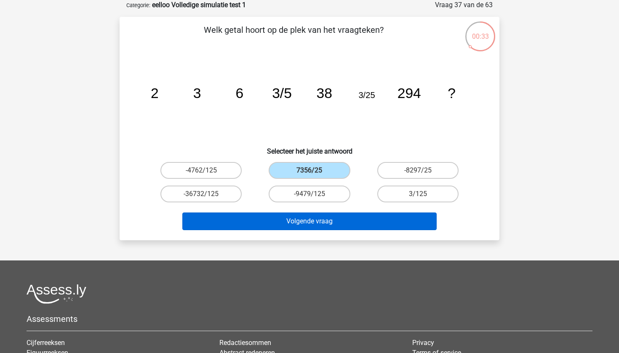
click at [348, 225] on button "Volgende vraag" at bounding box center [309, 222] width 255 height 18
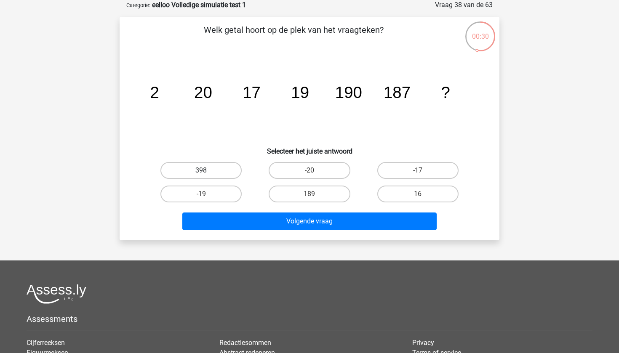
click at [223, 172] on label "398" at bounding box center [200, 170] width 81 height 17
click at [207, 172] on input "398" at bounding box center [203, 172] width 5 height 5
radio input "true"
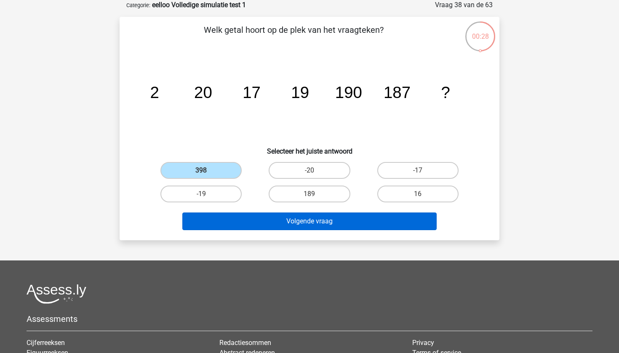
click at [306, 215] on button "Volgende vraag" at bounding box center [309, 222] width 255 height 18
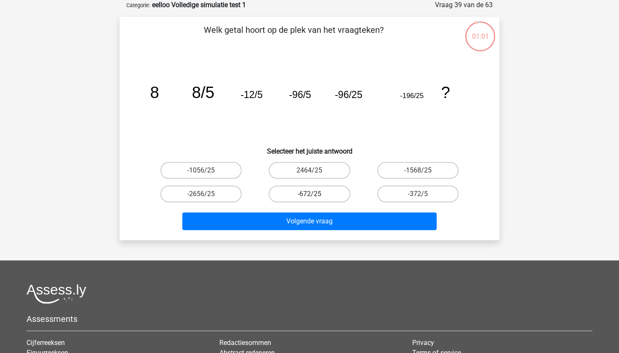
click at [303, 197] on label "-672/25" at bounding box center [309, 194] width 81 height 17
click at [309, 197] on input "-672/25" at bounding box center [311, 196] width 5 height 5
radio input "true"
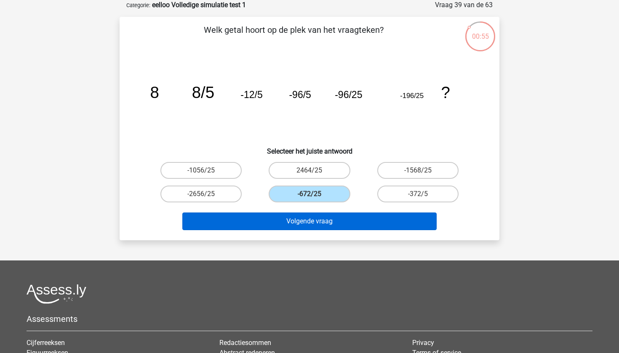
click at [324, 223] on button "Volgende vraag" at bounding box center [309, 222] width 255 height 18
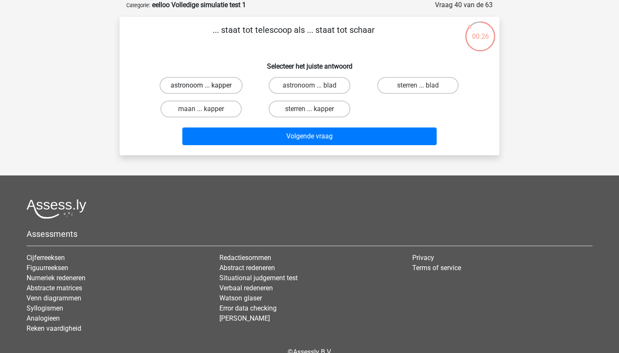
click at [215, 86] on label "astronoom ... kapper" at bounding box center [201, 85] width 83 height 17
click at [207, 86] on input "astronoom ... kapper" at bounding box center [203, 87] width 5 height 5
radio input "true"
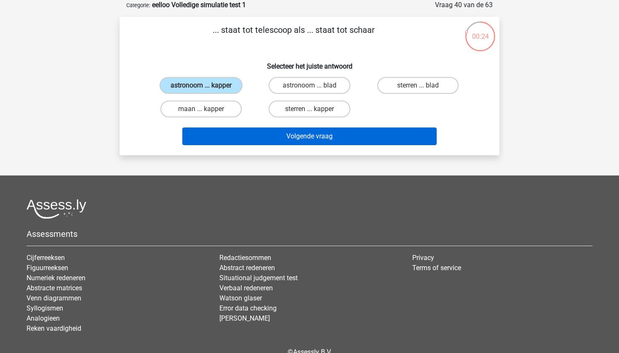
click at [278, 130] on button "Volgende vraag" at bounding box center [309, 137] width 255 height 18
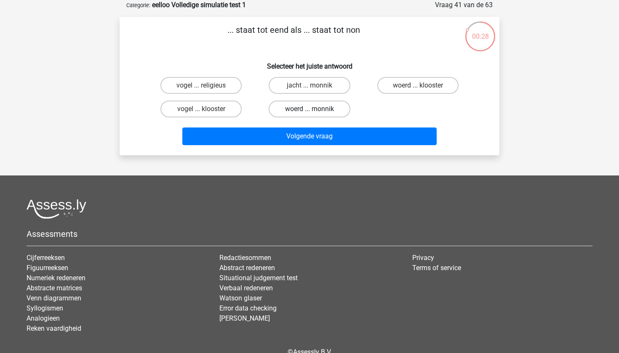
click at [304, 107] on label "woerd ... monnik" at bounding box center [309, 109] width 81 height 17
click at [309, 109] on input "woerd ... monnik" at bounding box center [311, 111] width 5 height 5
radio input "true"
click at [391, 89] on label "woerd ... klooster" at bounding box center [417, 85] width 81 height 17
click at [418, 89] on input "woerd ... klooster" at bounding box center [420, 87] width 5 height 5
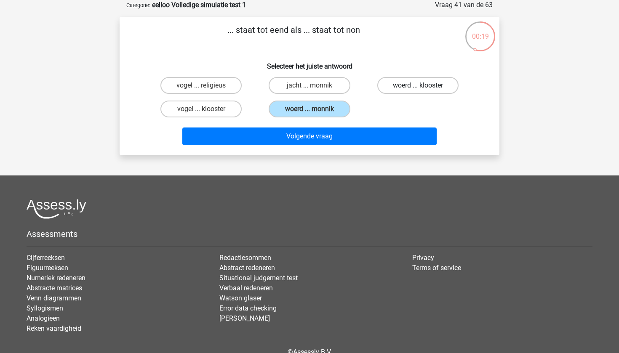
radio input "true"
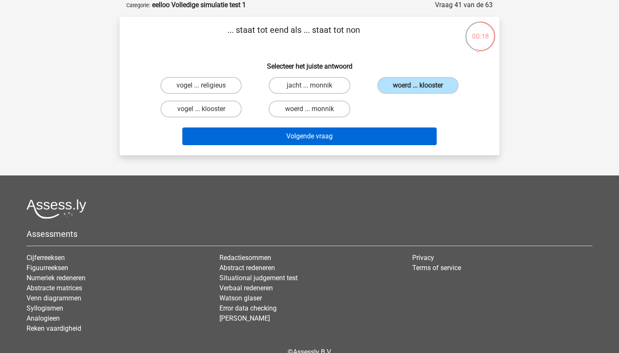
click at [362, 140] on button "Volgende vraag" at bounding box center [309, 137] width 255 height 18
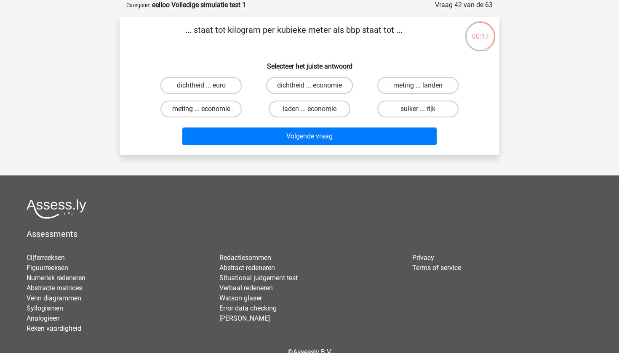
click at [189, 113] on label "meting ... economie" at bounding box center [200, 109] width 81 height 17
click at [201, 113] on input "meting ... economie" at bounding box center [203, 111] width 5 height 5
radio input "true"
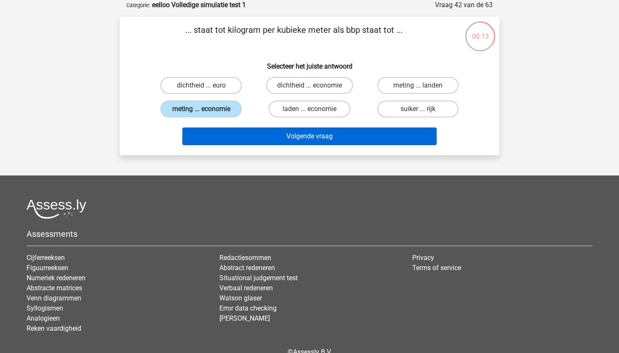
click at [297, 138] on button "Volgende vraag" at bounding box center [309, 137] width 255 height 18
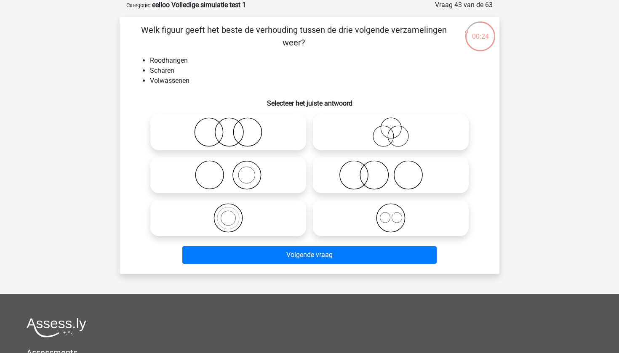
click at [366, 181] on icon at bounding box center [390, 174] width 149 height 29
click at [391, 171] on input "radio" at bounding box center [393, 167] width 5 height 5
radio input "true"
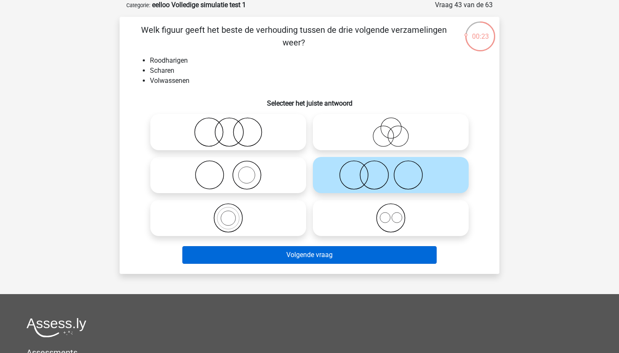
click at [325, 263] on button "Volgende vraag" at bounding box center [309, 255] width 255 height 18
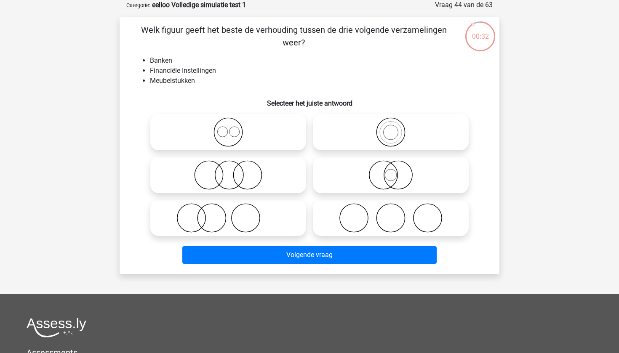
click at [343, 213] on icon at bounding box center [390, 217] width 149 height 29
click at [391, 213] on input "radio" at bounding box center [393, 210] width 5 height 5
radio input "true"
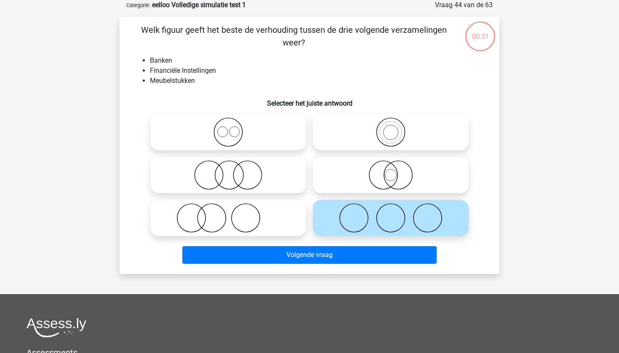
click at [361, 265] on div "Volgende vraag" at bounding box center [309, 256] width 325 height 21
click at [280, 229] on icon at bounding box center [228, 217] width 149 height 29
click at [234, 214] on input "radio" at bounding box center [230, 210] width 5 height 5
radio input "true"
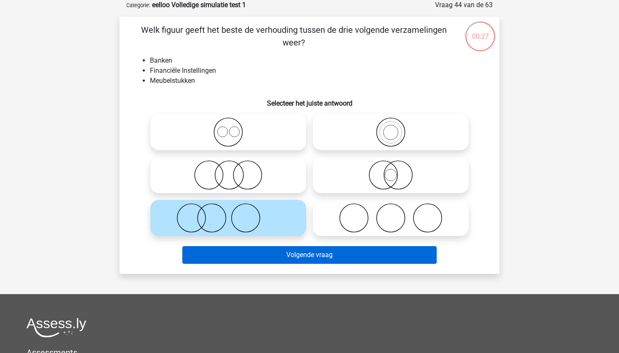
click at [307, 262] on button "Volgende vraag" at bounding box center [309, 255] width 255 height 18
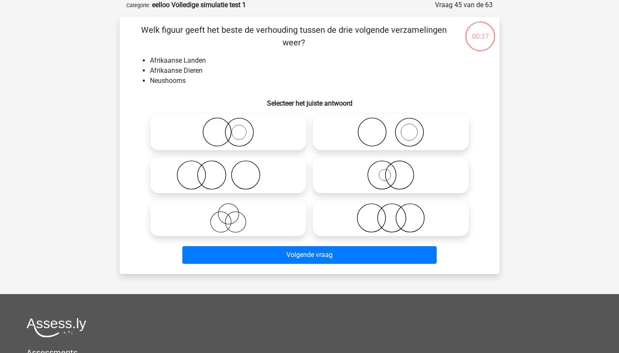
click at [250, 213] on icon at bounding box center [228, 217] width 149 height 29
click at [234, 213] on input "radio" at bounding box center [230, 210] width 5 height 5
radio input "true"
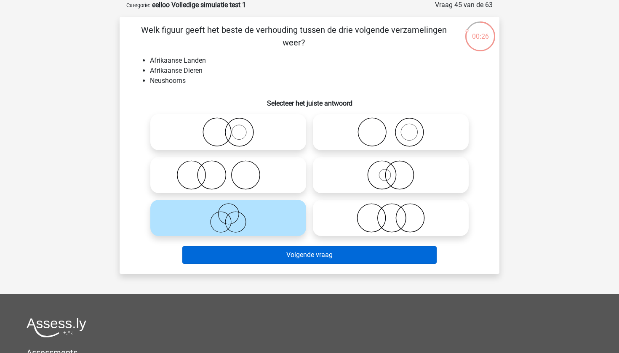
click at [311, 254] on button "Volgende vraag" at bounding box center [309, 255] width 255 height 18
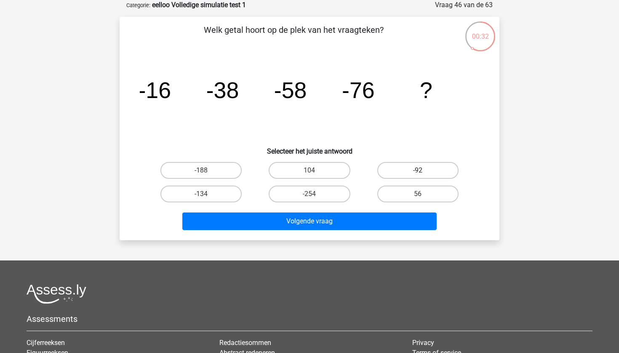
click at [407, 168] on label "-92" at bounding box center [417, 170] width 81 height 17
click at [418, 170] on input "-92" at bounding box center [420, 172] width 5 height 5
radio input "true"
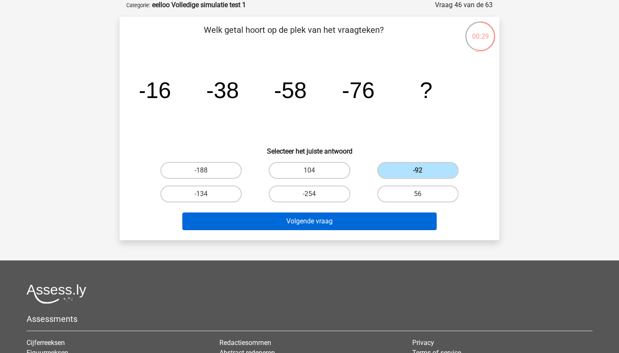
click at [361, 219] on button "Volgende vraag" at bounding box center [309, 222] width 255 height 18
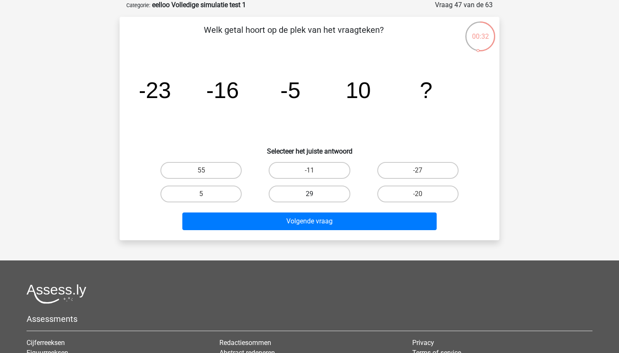
click at [327, 194] on label "29" at bounding box center [309, 194] width 81 height 17
click at [315, 194] on input "29" at bounding box center [311, 196] width 5 height 5
radio input "true"
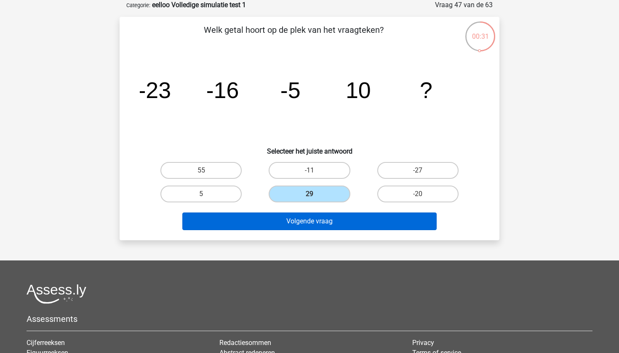
click at [324, 221] on button "Volgende vraag" at bounding box center [309, 222] width 255 height 18
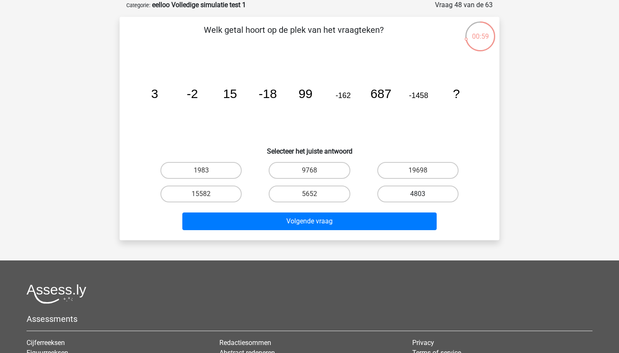
click at [395, 197] on label "4803" at bounding box center [417, 194] width 81 height 17
click at [418, 197] on input "4803" at bounding box center [420, 196] width 5 height 5
radio input "true"
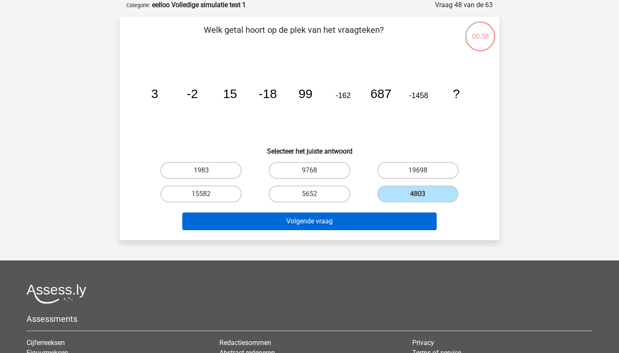
click at [358, 223] on button "Volgende vraag" at bounding box center [309, 222] width 255 height 18
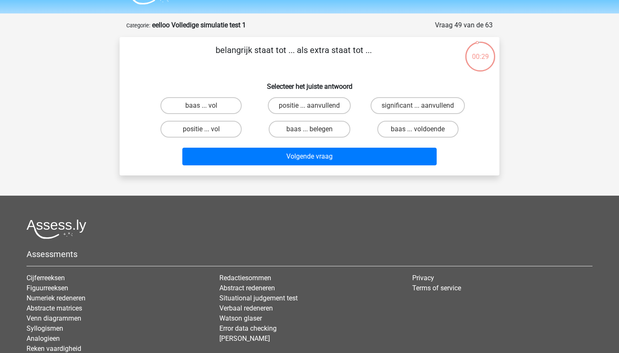
scroll to position [18, 0]
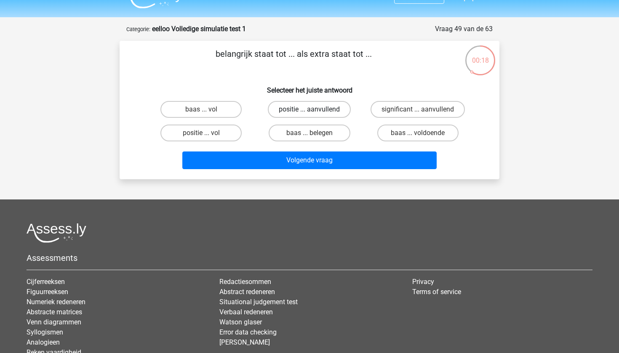
click at [303, 110] on label "positie ... aanvullend" at bounding box center [309, 109] width 83 height 17
click at [309, 110] on input "positie ... aanvullend" at bounding box center [311, 111] width 5 height 5
radio input "true"
click at [392, 114] on label "significant ... aanvullend" at bounding box center [417, 109] width 94 height 17
click at [418, 114] on input "significant ... aanvullend" at bounding box center [420, 111] width 5 height 5
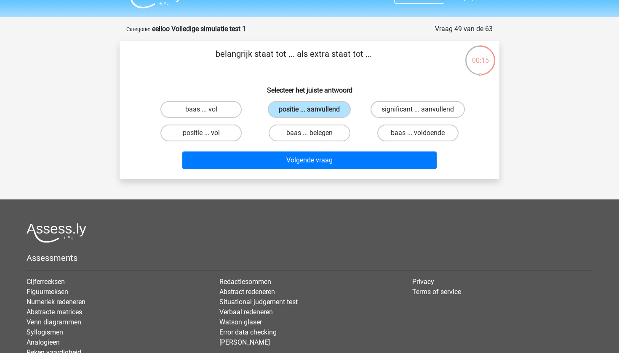
radio input "true"
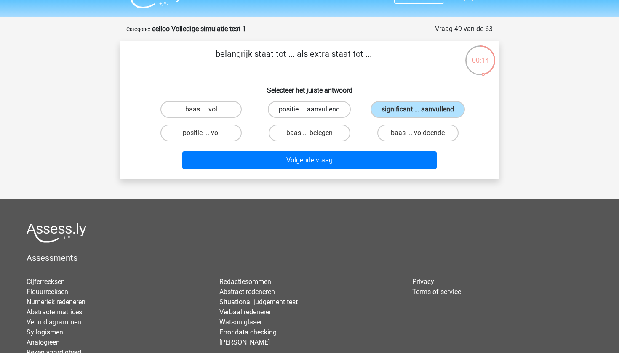
click at [335, 108] on label "positie ... aanvullend" at bounding box center [309, 109] width 83 height 17
click at [315, 109] on input "positie ... aanvullend" at bounding box center [311, 111] width 5 height 5
radio input "true"
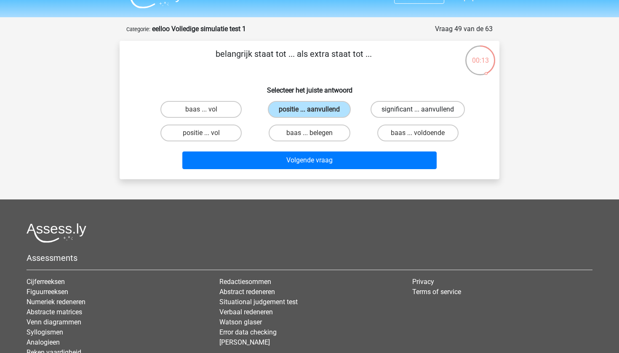
click at [407, 113] on label "significant ... aanvullend" at bounding box center [417, 109] width 94 height 17
click at [418, 113] on input "significant ... aanvullend" at bounding box center [420, 111] width 5 height 5
radio input "true"
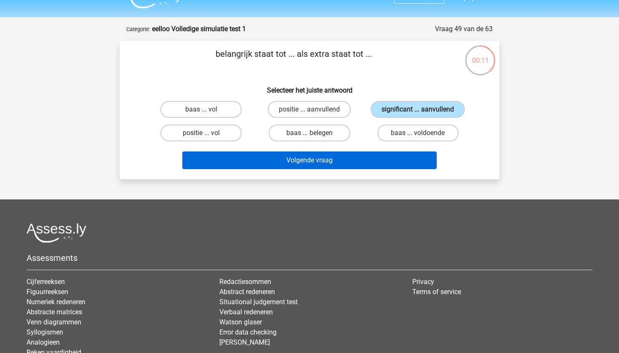
click at [379, 153] on button "Volgende vraag" at bounding box center [309, 161] width 255 height 18
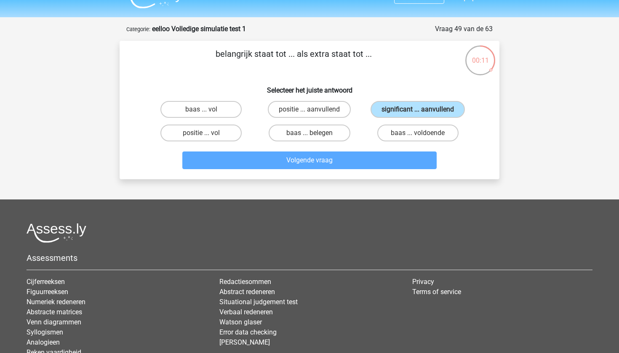
scroll to position [42, 0]
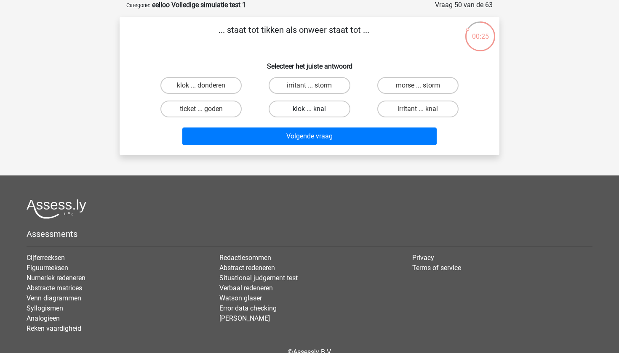
click at [307, 109] on label "klok ... knal" at bounding box center [309, 109] width 81 height 17
click at [309, 109] on input "klok ... knal" at bounding box center [311, 111] width 5 height 5
radio input "true"
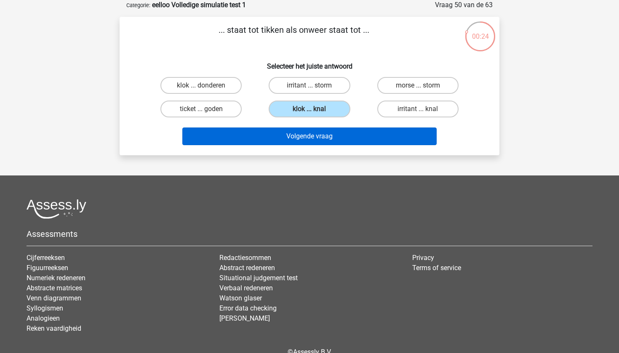
click at [311, 133] on button "Volgende vraag" at bounding box center [309, 137] width 255 height 18
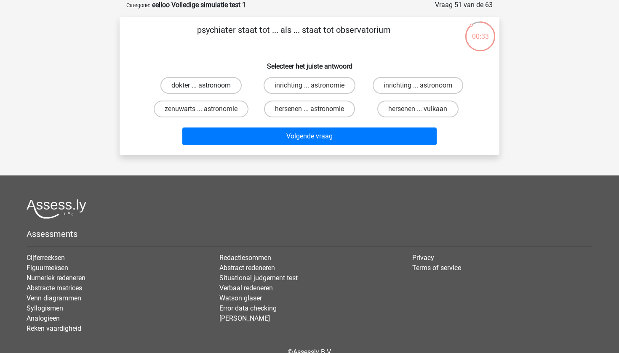
click at [216, 82] on label "dokter ... astronoom" at bounding box center [200, 85] width 81 height 17
click at [207, 85] on input "dokter ... astronoom" at bounding box center [203, 87] width 5 height 5
radio input "true"
click at [307, 85] on label "inrichting ... astronomie" at bounding box center [309, 85] width 92 height 17
click at [309, 85] on input "inrichting ... astronomie" at bounding box center [311, 87] width 5 height 5
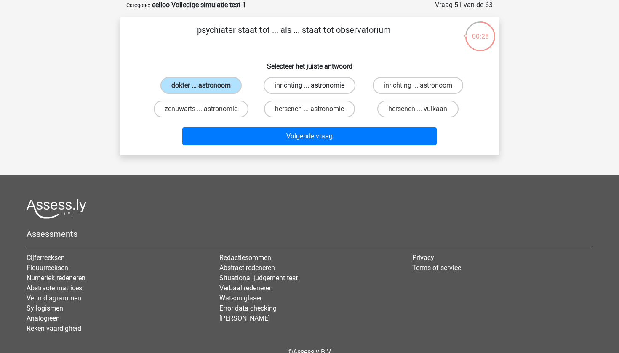
radio input "true"
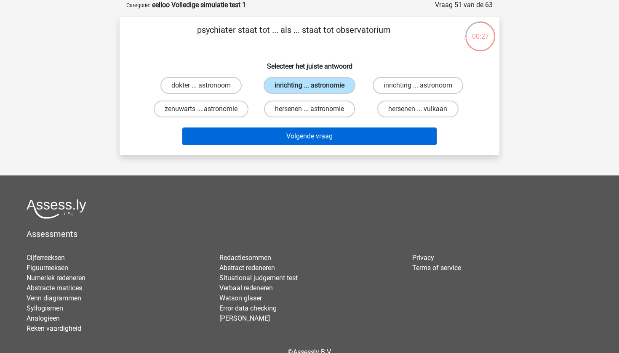
click at [332, 130] on button "Volgende vraag" at bounding box center [309, 137] width 255 height 18
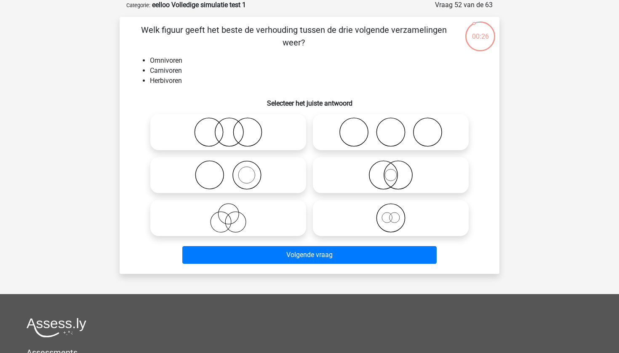
click at [245, 140] on icon at bounding box center [228, 131] width 149 height 29
click at [234, 128] on input "radio" at bounding box center [230, 124] width 5 height 5
radio input "true"
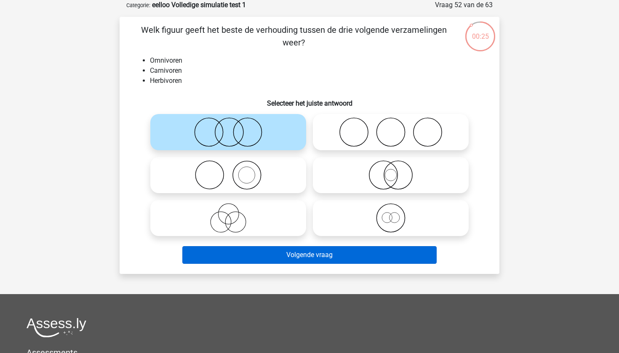
click at [307, 255] on button "Volgende vraag" at bounding box center [309, 255] width 255 height 18
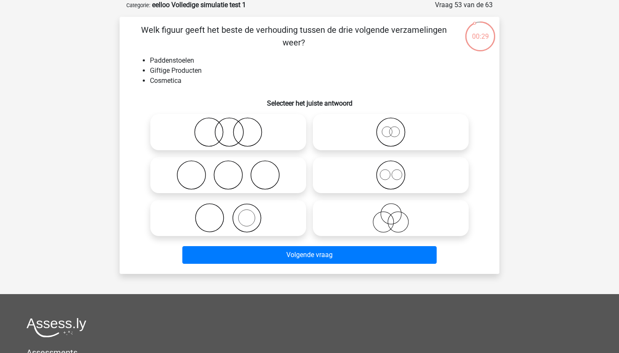
click at [252, 142] on icon at bounding box center [228, 131] width 149 height 29
click at [234, 128] on input "radio" at bounding box center [230, 124] width 5 height 5
radio input "true"
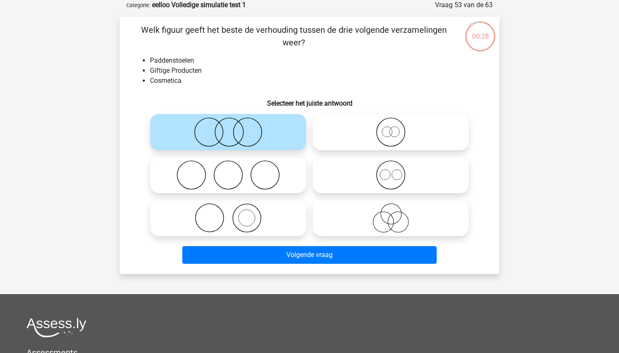
click at [352, 218] on icon at bounding box center [390, 217] width 149 height 29
click at [391, 214] on input "radio" at bounding box center [393, 210] width 5 height 5
radio input "true"
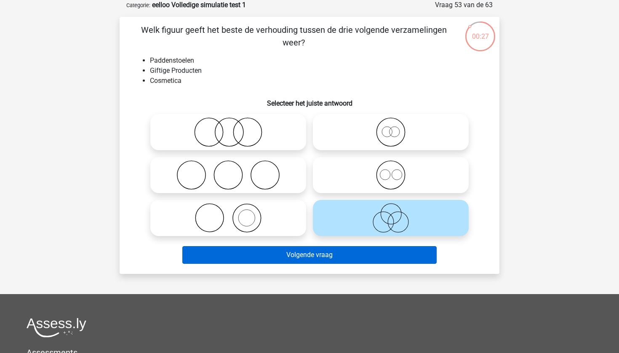
click at [330, 253] on button "Volgende vraag" at bounding box center [309, 255] width 255 height 18
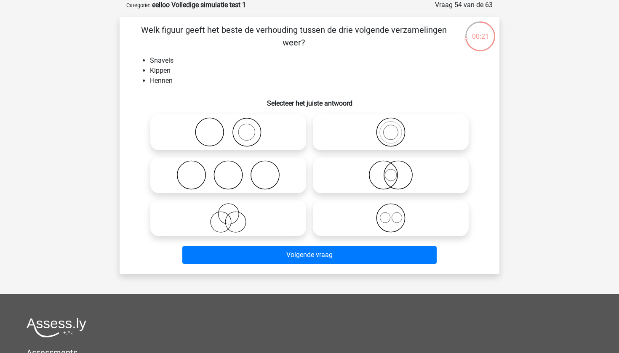
click at [386, 177] on icon at bounding box center [390, 174] width 149 height 29
click at [391, 171] on input "radio" at bounding box center [393, 167] width 5 height 5
radio input "true"
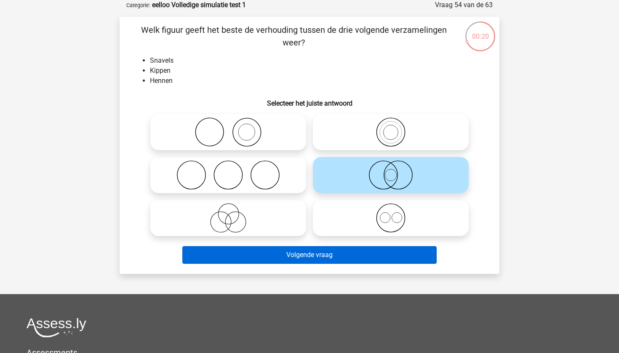
click at [348, 249] on button "Volgende vraag" at bounding box center [309, 255] width 255 height 18
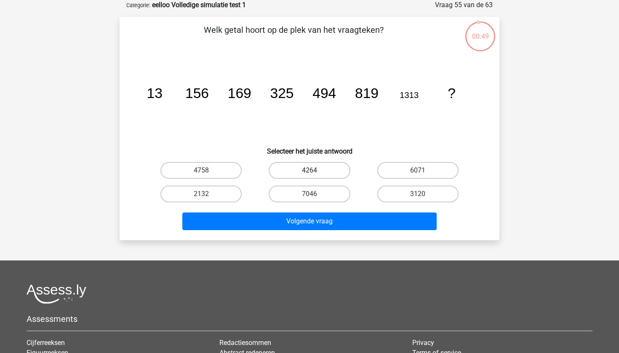
click at [296, 165] on label "4264" at bounding box center [309, 170] width 81 height 17
click at [309, 170] on input "4264" at bounding box center [311, 172] width 5 height 5
radio input "true"
click at [215, 193] on label "2132" at bounding box center [200, 194] width 81 height 17
click at [207, 194] on input "2132" at bounding box center [203, 196] width 5 height 5
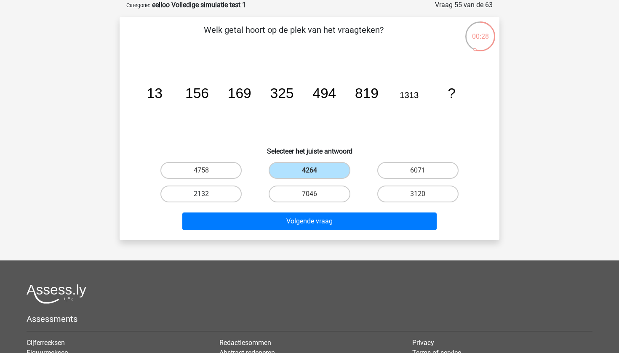
radio input "true"
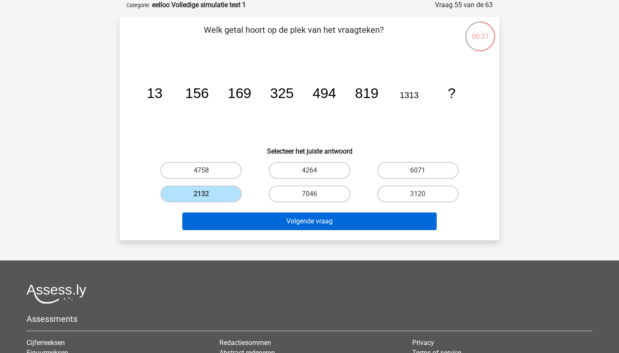
click at [295, 220] on button "Volgende vraag" at bounding box center [309, 222] width 255 height 18
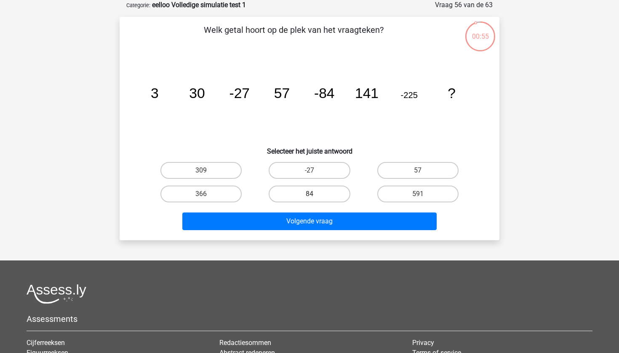
click at [319, 198] on label "84" at bounding box center [309, 194] width 81 height 17
click at [315, 198] on input "84" at bounding box center [311, 196] width 5 height 5
radio input "true"
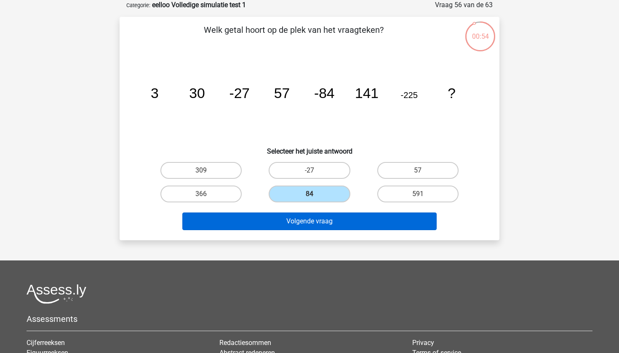
click at [324, 224] on button "Volgende vraag" at bounding box center [309, 222] width 255 height 18
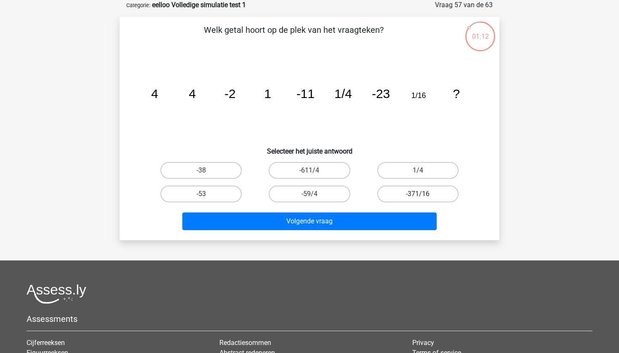
click at [407, 193] on label "-371/16" at bounding box center [417, 194] width 81 height 17
click at [418, 194] on input "-371/16" at bounding box center [420, 196] width 5 height 5
radio input "true"
click at [418, 172] on input "1/4" at bounding box center [420, 172] width 5 height 5
radio input "true"
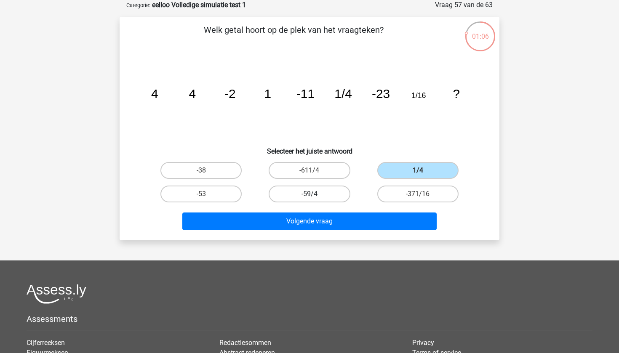
click at [315, 191] on label "-59/4" at bounding box center [309, 194] width 81 height 17
click at [315, 194] on input "-59/4" at bounding box center [311, 196] width 5 height 5
radio input "true"
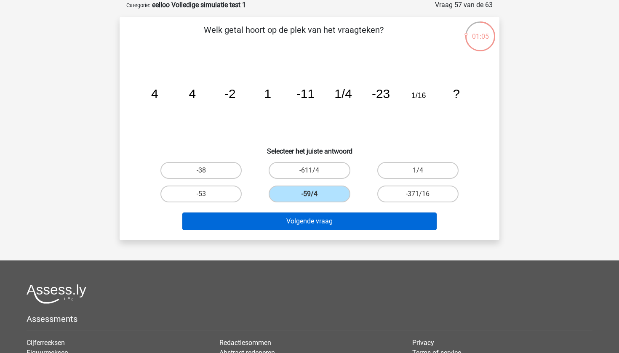
click at [307, 221] on button "Volgende vraag" at bounding box center [309, 222] width 255 height 18
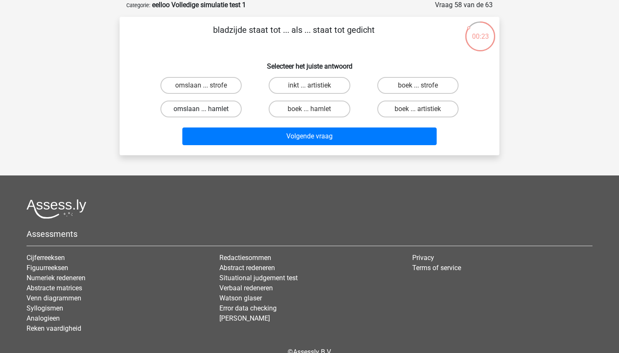
click at [218, 110] on label "omslaan ... hamlet" at bounding box center [200, 109] width 81 height 17
click at [207, 110] on input "omslaan ... hamlet" at bounding box center [203, 111] width 5 height 5
radio input "true"
click at [314, 113] on label "boek ... hamlet" at bounding box center [309, 109] width 81 height 17
click at [314, 113] on input "boek ... hamlet" at bounding box center [311, 111] width 5 height 5
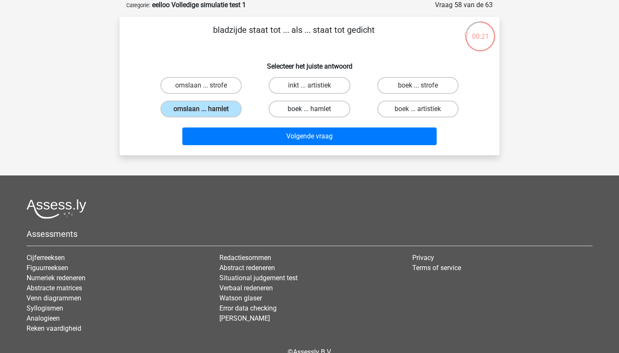
radio input "true"
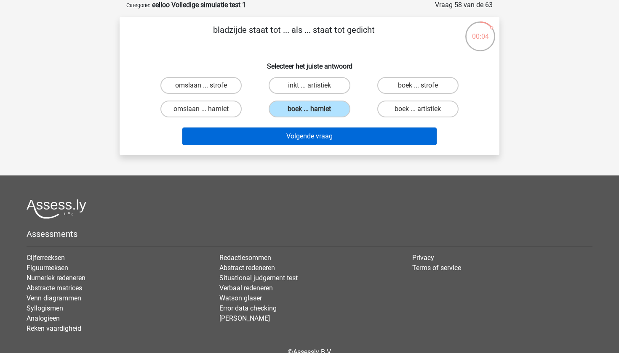
click at [335, 136] on button "Volgende vraag" at bounding box center [309, 137] width 255 height 18
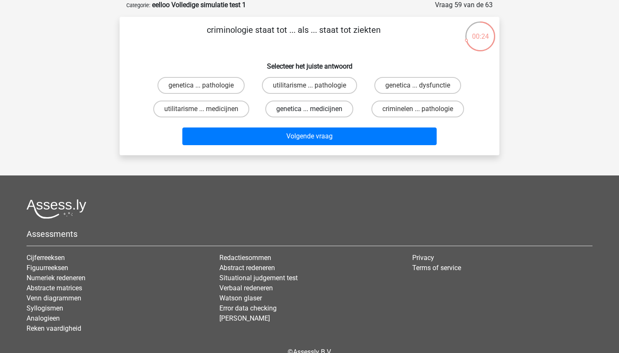
click at [338, 107] on label "genetica ... medicijnen" at bounding box center [309, 109] width 88 height 17
click at [315, 109] on input "genetica ... medicijnen" at bounding box center [311, 111] width 5 height 5
radio input "true"
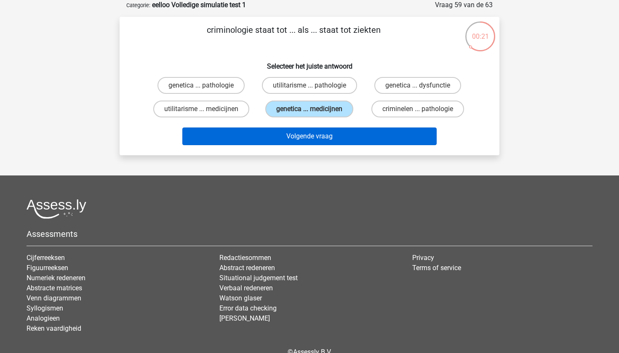
click at [319, 129] on button "Volgende vraag" at bounding box center [309, 137] width 255 height 18
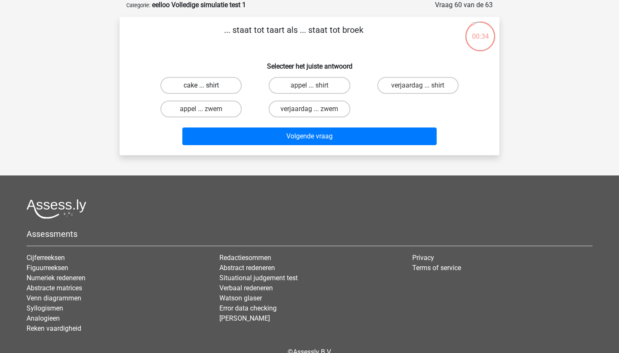
click at [214, 91] on label "cake ... shirt" at bounding box center [200, 85] width 81 height 17
click at [207, 91] on input "cake ... shirt" at bounding box center [203, 87] width 5 height 5
radio input "true"
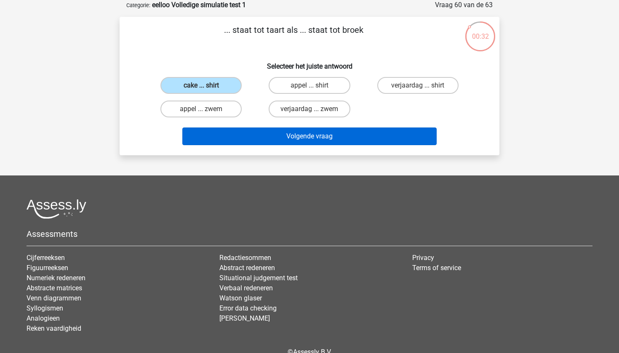
click at [311, 135] on button "Volgende vraag" at bounding box center [309, 137] width 255 height 18
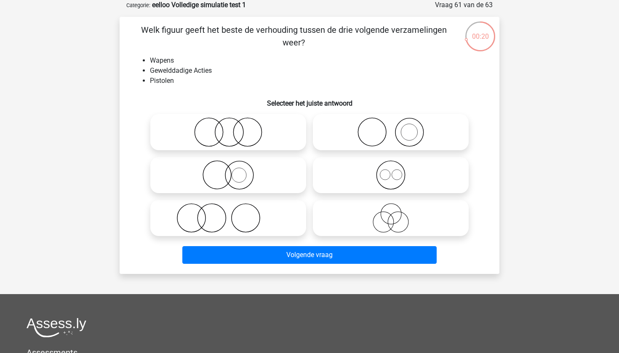
click at [255, 229] on icon at bounding box center [228, 217] width 149 height 29
click at [234, 214] on input "radio" at bounding box center [230, 210] width 5 height 5
radio input "true"
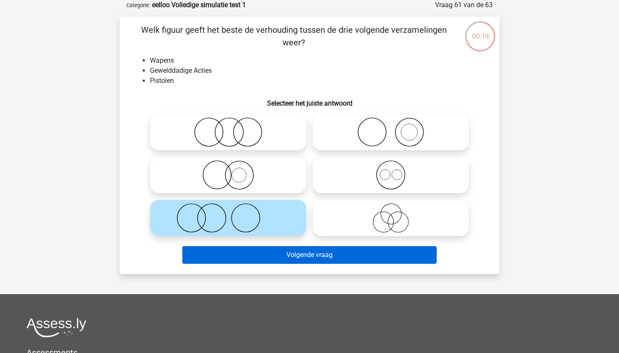
click at [316, 254] on button "Volgende vraag" at bounding box center [309, 255] width 255 height 18
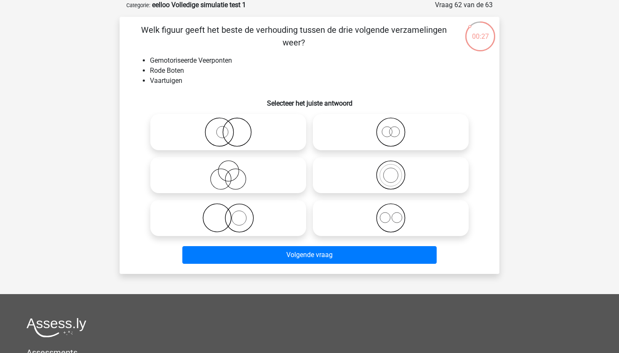
click at [375, 181] on icon at bounding box center [390, 174] width 149 height 29
click at [391, 171] on input "radio" at bounding box center [393, 167] width 5 height 5
radio input "true"
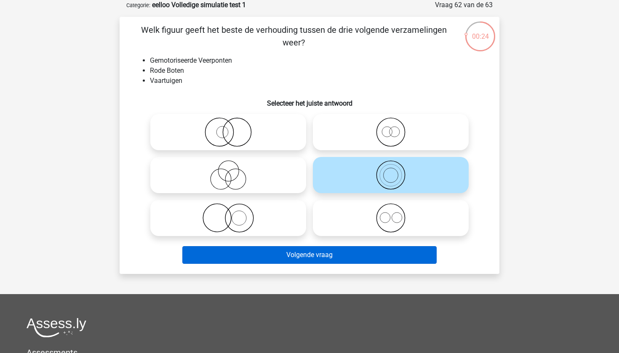
click at [331, 255] on button "Volgende vraag" at bounding box center [309, 255] width 255 height 18
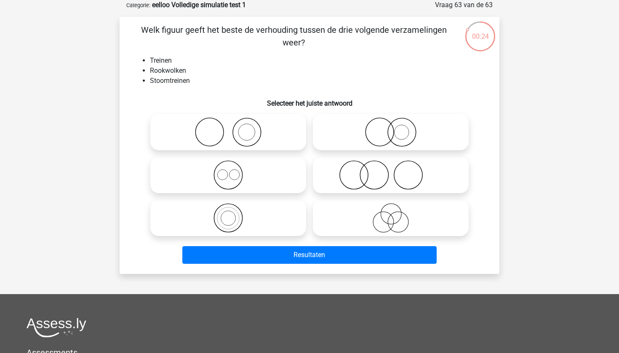
click at [380, 148] on label at bounding box center [391, 132] width 156 height 36
click at [391, 128] on input "radio" at bounding box center [393, 124] width 5 height 5
radio input "true"
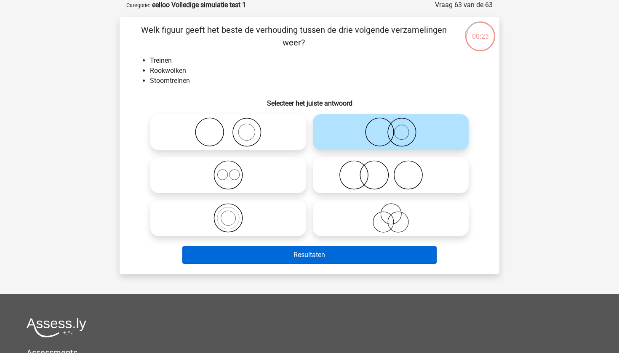
click at [325, 261] on button "Resultaten" at bounding box center [309, 255] width 255 height 18
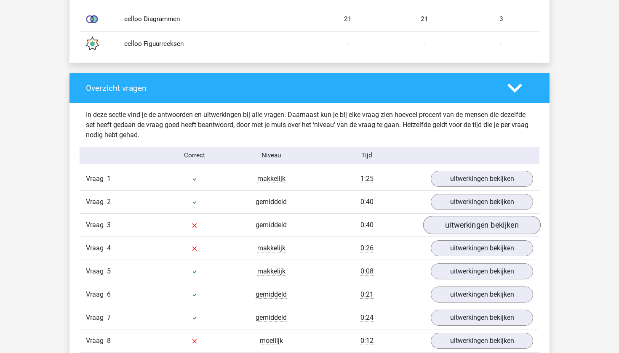
scroll to position [794, 0]
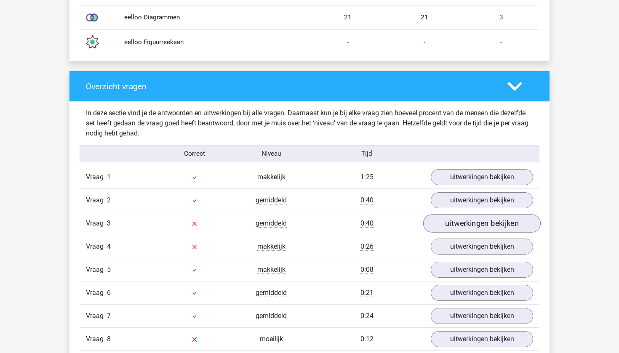
click at [470, 229] on link "uitwerkingen bekijken" at bounding box center [481, 224] width 117 height 19
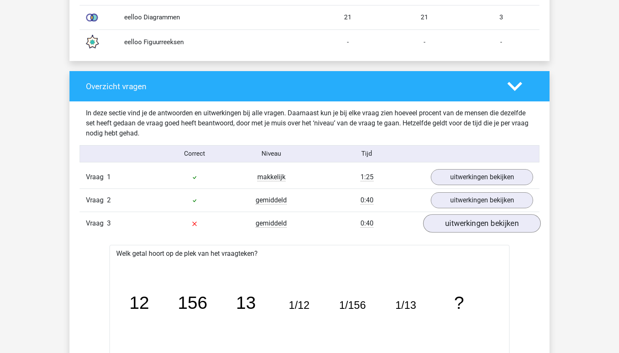
click at [470, 229] on link "uitwerkingen bekijken" at bounding box center [481, 224] width 117 height 19
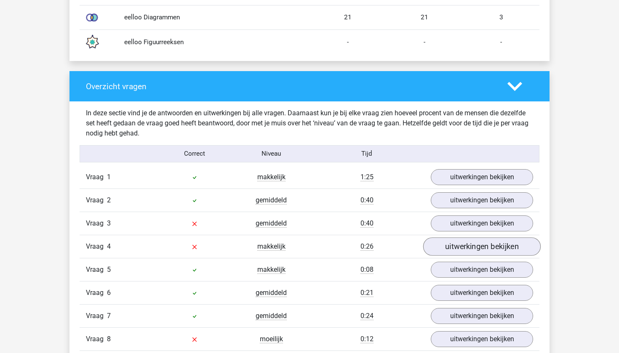
click at [469, 247] on link "uitwerkingen bekijken" at bounding box center [481, 247] width 117 height 19
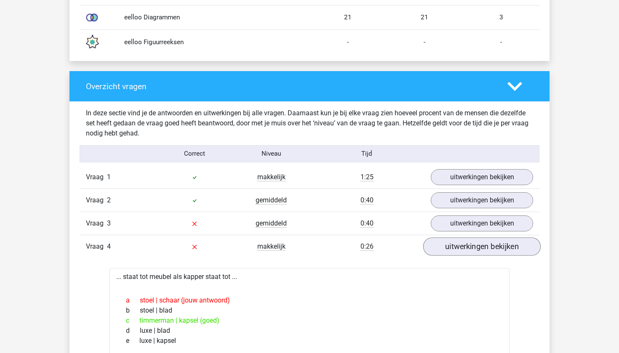
click at [469, 247] on link "uitwerkingen bekijken" at bounding box center [481, 247] width 117 height 19
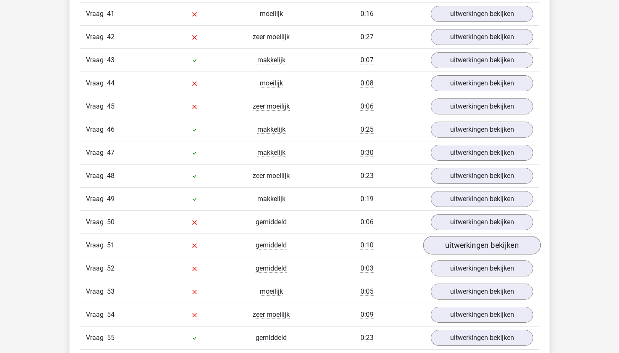
scroll to position [1882, 0]
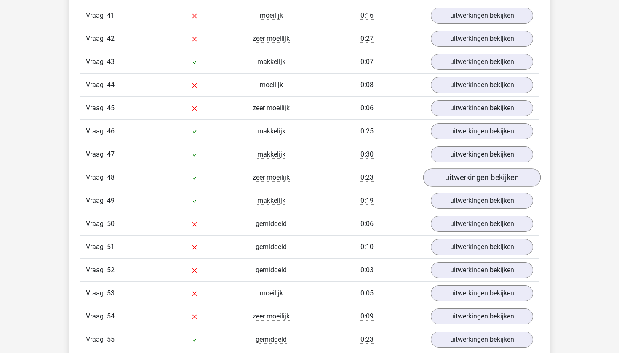
click at [468, 179] on link "uitwerkingen bekijken" at bounding box center [481, 178] width 117 height 19
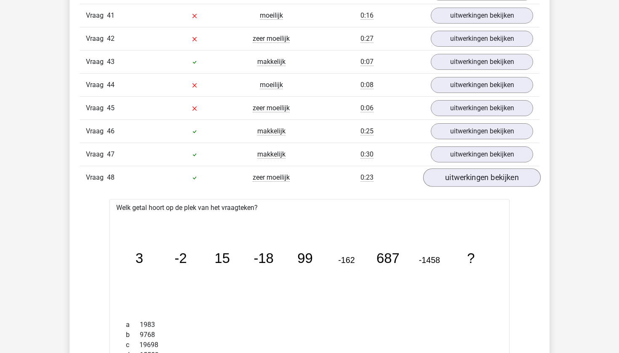
click at [468, 179] on link "uitwerkingen bekijken" at bounding box center [481, 178] width 117 height 19
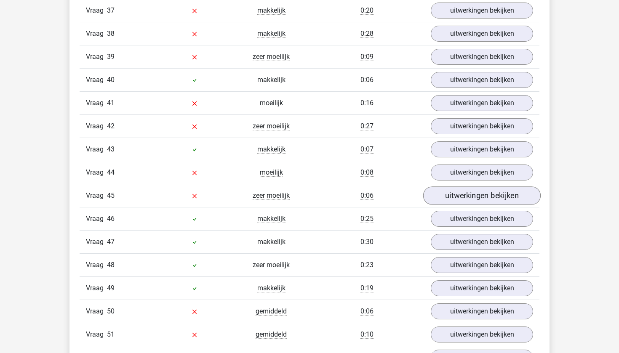
scroll to position [1791, 0]
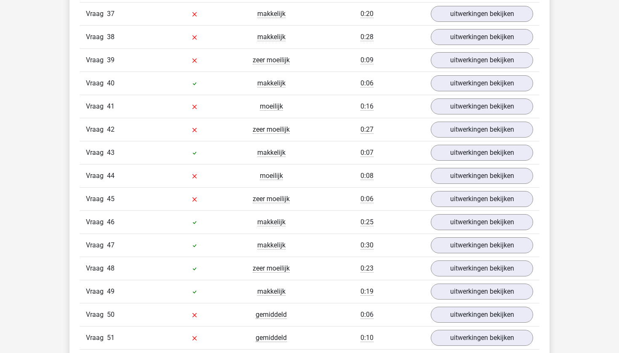
click at [466, 210] on div "Vraag 45 zeer moeilijk 0:06 uitwerkingen bekijken" at bounding box center [310, 198] width 460 height 23
click at [466, 200] on link "uitwerkingen bekijken" at bounding box center [481, 199] width 117 height 19
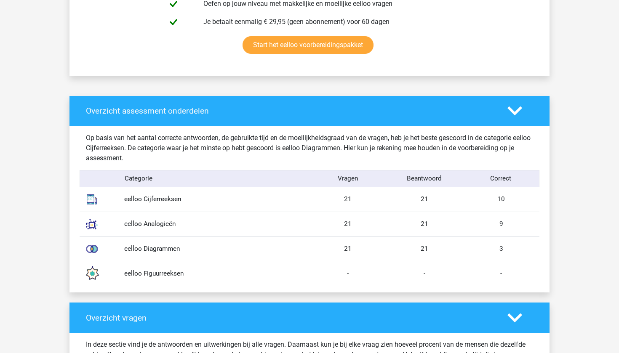
scroll to position [574, 0]
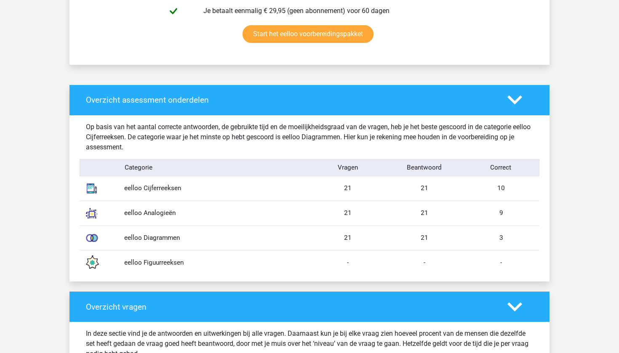
click at [498, 307] on div "Overzicht vragen" at bounding box center [290, 307] width 421 height 10
click at [516, 313] on icon at bounding box center [514, 307] width 15 height 15
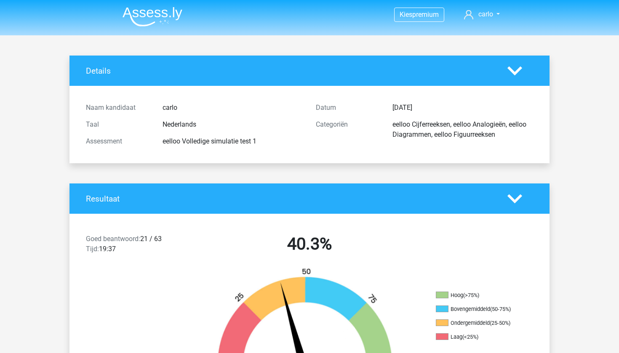
scroll to position [0, 0]
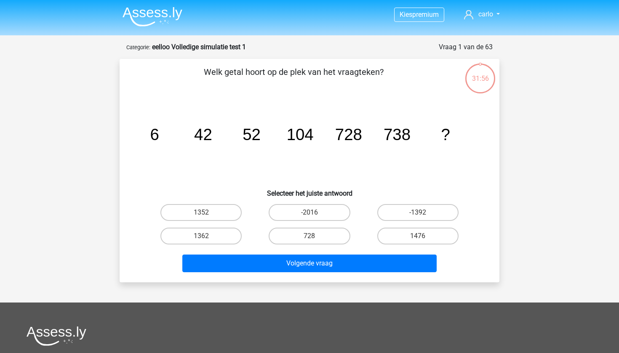
click at [160, 8] on img at bounding box center [152, 17] width 60 height 20
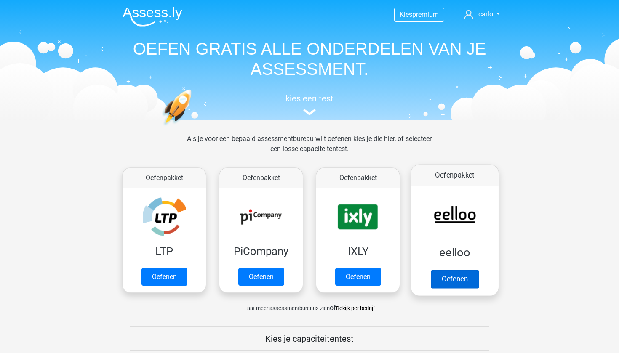
click at [455, 284] on link "Oefenen" at bounding box center [455, 279] width 48 height 19
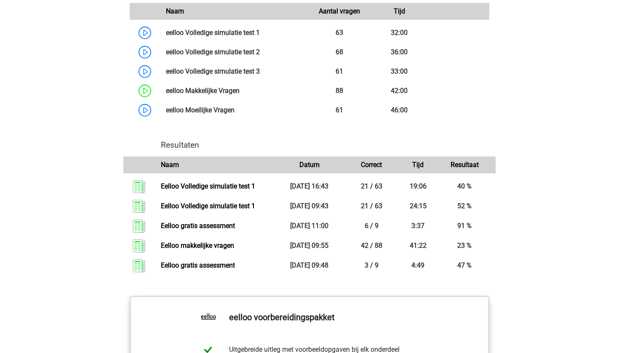
scroll to position [729, 0]
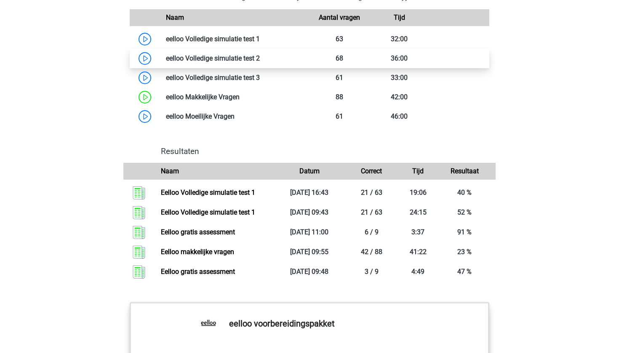
click at [260, 62] on link at bounding box center [260, 58] width 0 height 8
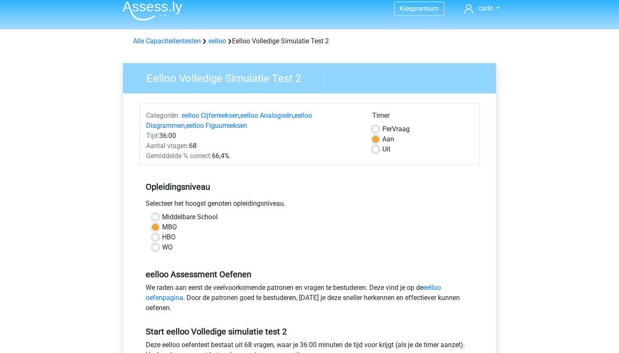
scroll to position [8, 0]
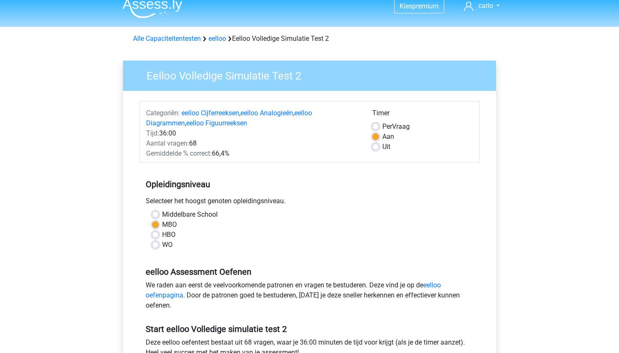
click at [382, 125] on label "Per Vraag" at bounding box center [395, 127] width 27 height 10
click at [377, 125] on input "Per Vraag" at bounding box center [375, 126] width 7 height 8
radio input "true"
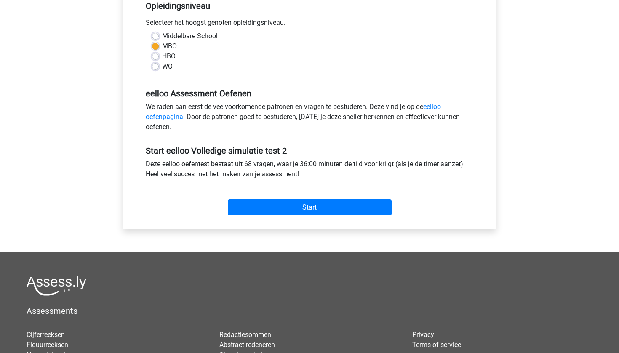
scroll to position [188, 0]
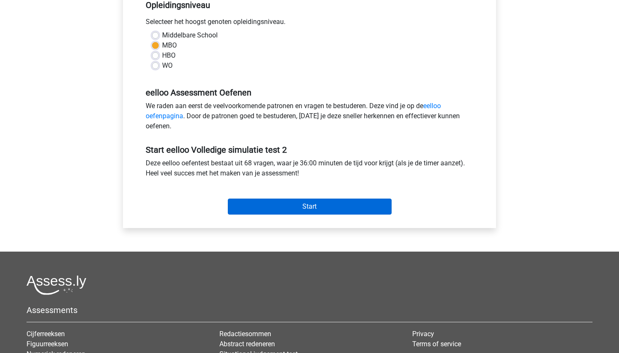
click at [313, 201] on input "Start" at bounding box center [310, 207] width 164 height 16
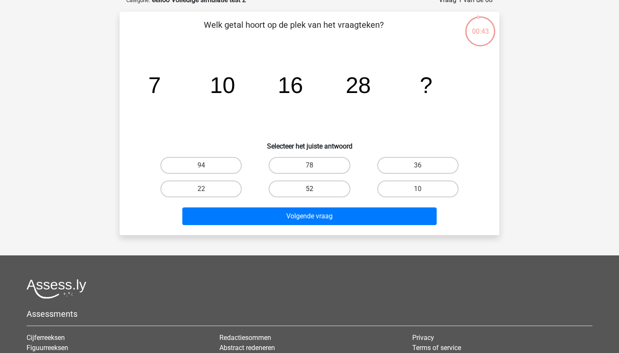
scroll to position [48, 0]
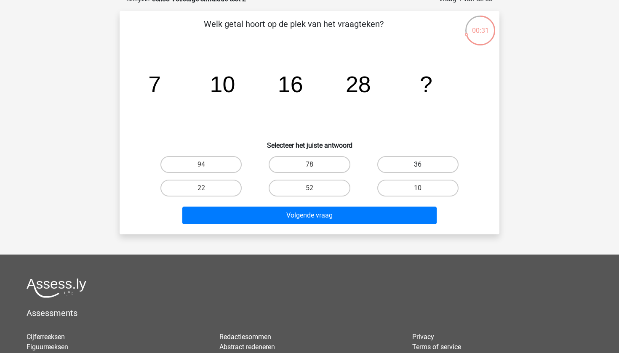
click at [405, 163] on label "36" at bounding box center [417, 164] width 81 height 17
click at [418, 165] on input "36" at bounding box center [420, 167] width 5 height 5
radio input "true"
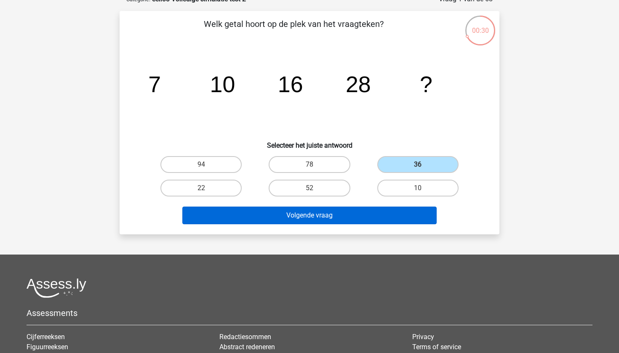
click at [324, 211] on button "Volgende vraag" at bounding box center [309, 216] width 255 height 18
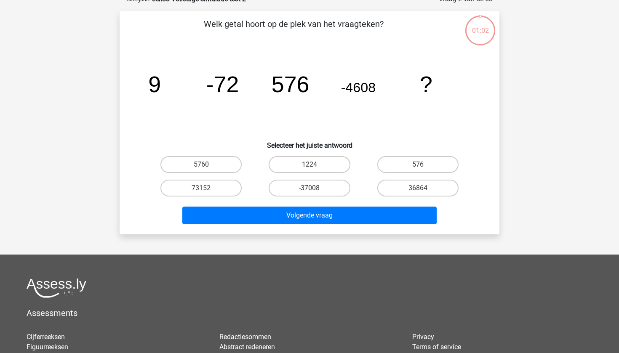
scroll to position [42, 0]
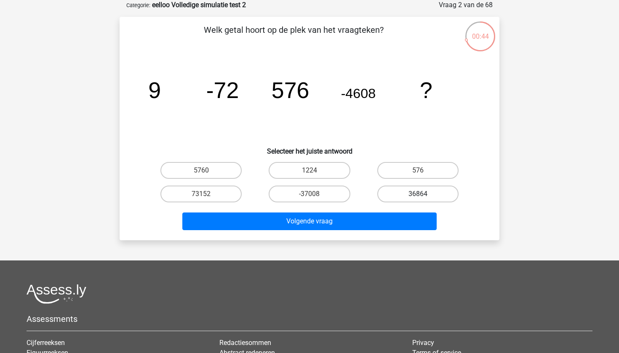
click at [399, 199] on label "36864" at bounding box center [417, 194] width 81 height 17
click at [418, 199] on input "36864" at bounding box center [420, 196] width 5 height 5
radio input "true"
click at [332, 167] on label "1224" at bounding box center [309, 170] width 81 height 17
click at [315, 170] on input "1224" at bounding box center [311, 172] width 5 height 5
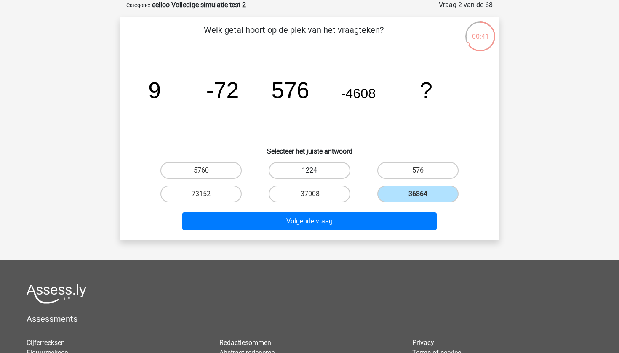
radio input "true"
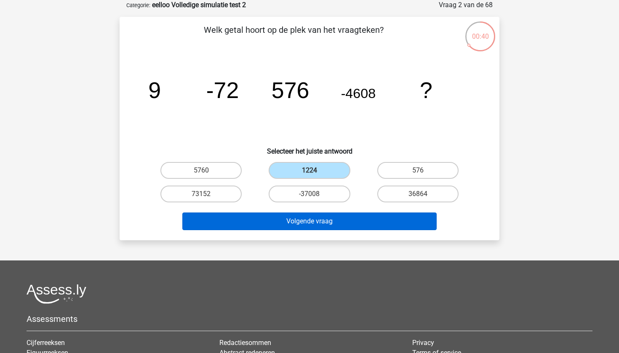
click at [323, 223] on button "Volgende vraag" at bounding box center [309, 222] width 255 height 18
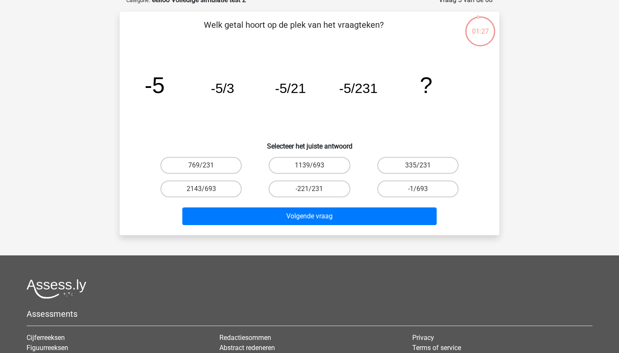
scroll to position [48, 0]
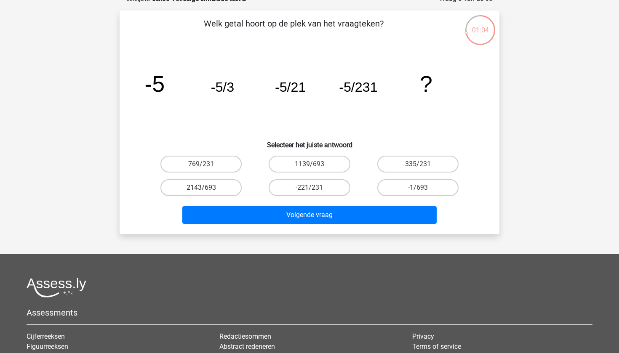
click at [222, 186] on label "2143/693" at bounding box center [200, 187] width 81 height 17
click at [207, 188] on input "2143/693" at bounding box center [203, 190] width 5 height 5
radio input "true"
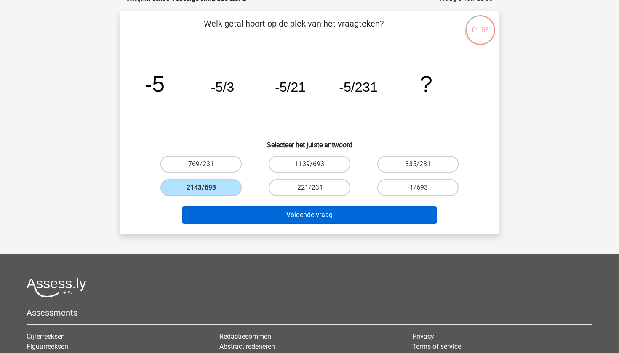
click at [300, 221] on button "Volgende vraag" at bounding box center [309, 215] width 255 height 18
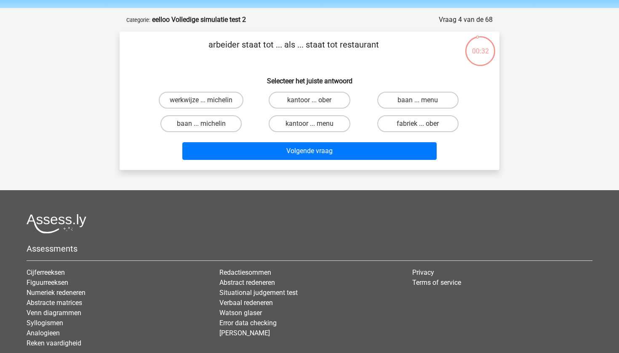
scroll to position [25, 0]
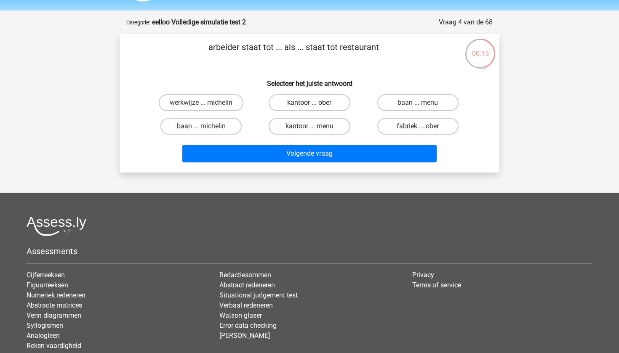
click at [299, 106] on label "kantoor ... ober" at bounding box center [309, 102] width 81 height 17
click at [309, 106] on input "kantoor ... ober" at bounding box center [311, 105] width 5 height 5
radio input "true"
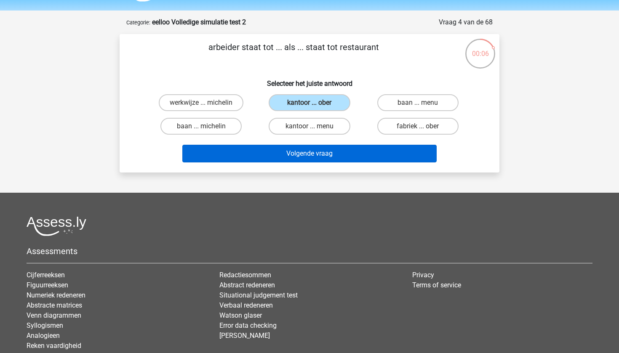
click at [317, 154] on button "Volgende vraag" at bounding box center [309, 154] width 255 height 18
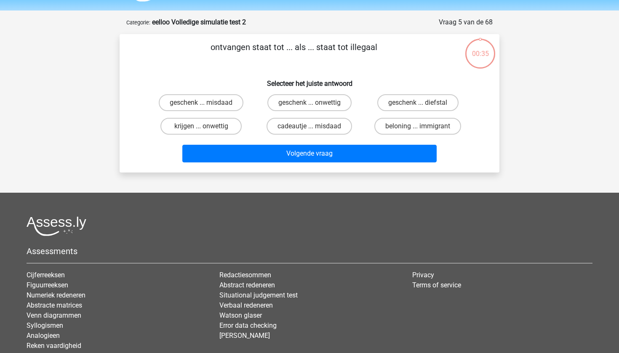
scroll to position [42, 0]
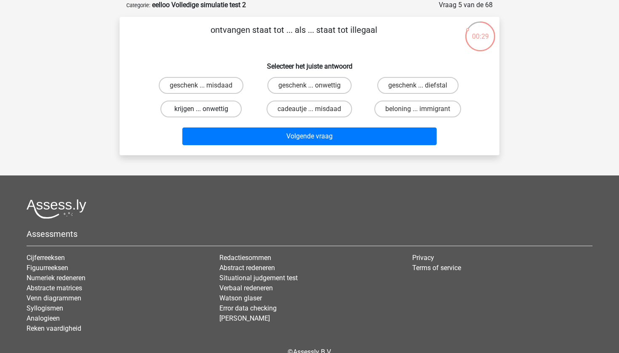
click at [207, 114] on label "krijgen ... onwettig" at bounding box center [200, 109] width 81 height 17
click at [207, 114] on input "krijgen ... onwettig" at bounding box center [203, 111] width 5 height 5
radio input "true"
click at [392, 111] on label "beloning ... immigrant" at bounding box center [417, 109] width 87 height 17
click at [418, 111] on input "beloning ... immigrant" at bounding box center [420, 111] width 5 height 5
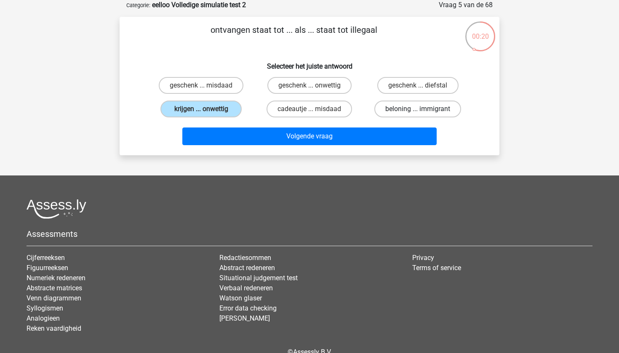
radio input "true"
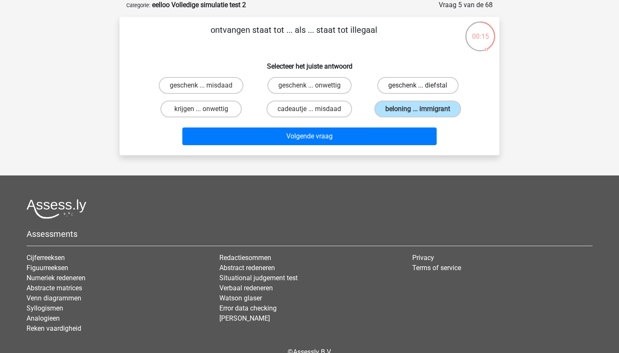
click at [407, 87] on label "geschenk ... diefstal" at bounding box center [417, 85] width 81 height 17
click at [418, 87] on input "geschenk ... diefstal" at bounding box center [420, 87] width 5 height 5
radio input "true"
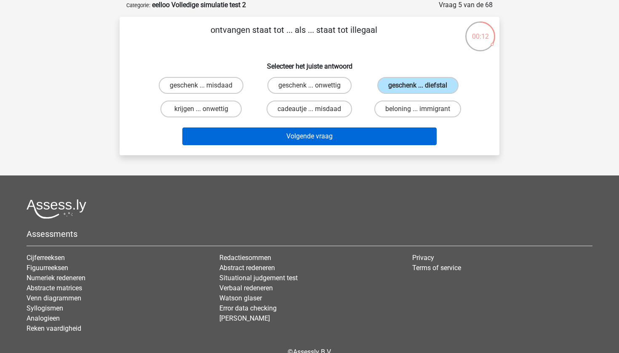
click at [339, 141] on button "Volgende vraag" at bounding box center [309, 137] width 255 height 18
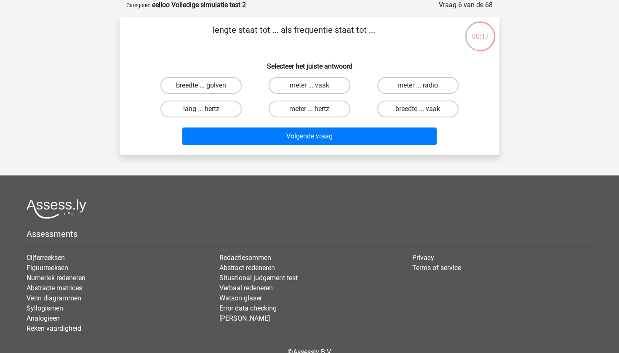
click at [230, 82] on label "breedte ... golven" at bounding box center [200, 85] width 81 height 17
click at [207, 85] on input "breedte ... golven" at bounding box center [203, 87] width 5 height 5
radio input "true"
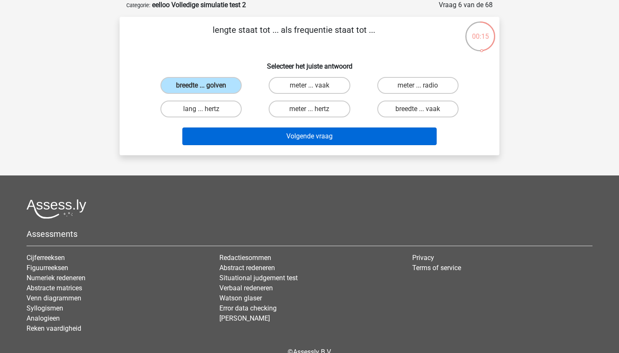
click at [295, 144] on button "Volgende vraag" at bounding box center [309, 137] width 255 height 18
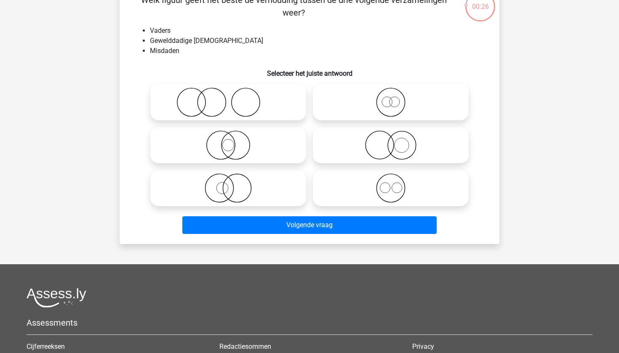
scroll to position [64, 0]
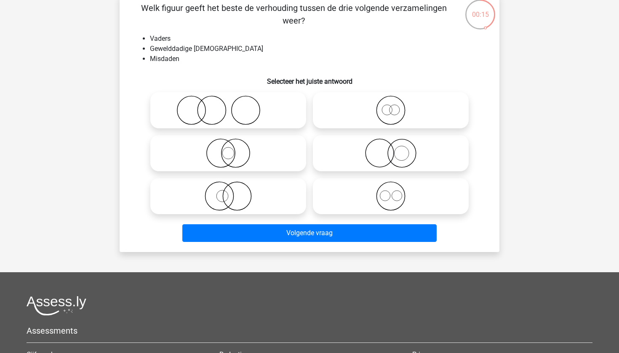
click at [253, 101] on icon at bounding box center [228, 110] width 149 height 29
click at [234, 101] on input "radio" at bounding box center [230, 103] width 5 height 5
radio input "true"
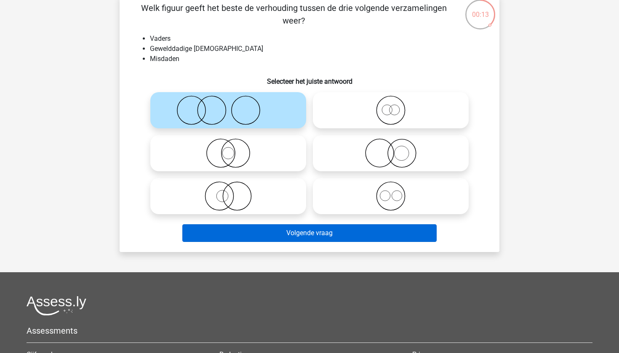
click at [308, 232] on button "Volgende vraag" at bounding box center [309, 233] width 255 height 18
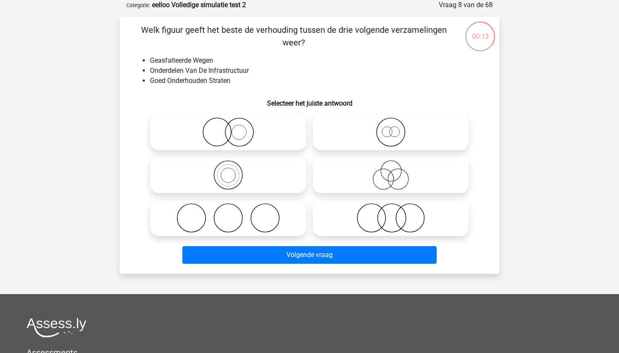
click at [248, 135] on icon at bounding box center [228, 131] width 149 height 29
click at [234, 128] on input "radio" at bounding box center [230, 124] width 5 height 5
radio input "true"
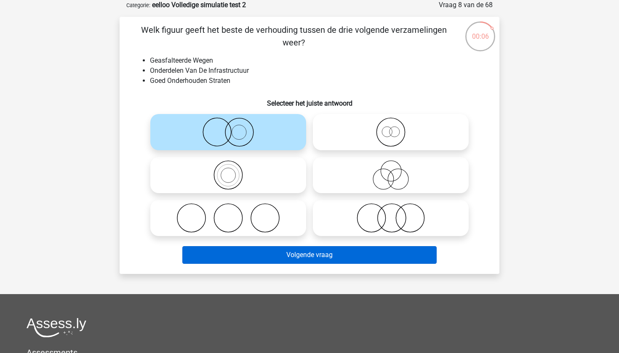
click at [266, 258] on button "Volgende vraag" at bounding box center [309, 255] width 255 height 18
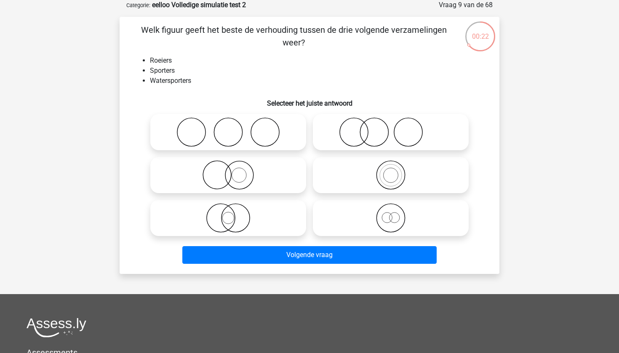
click at [389, 226] on icon at bounding box center [390, 217] width 149 height 29
click at [391, 214] on input "radio" at bounding box center [393, 210] width 5 height 5
radio input "true"
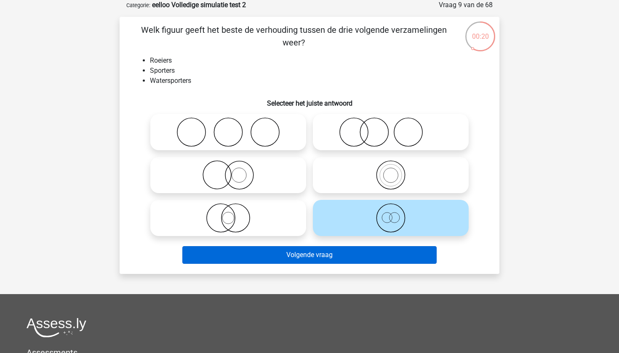
click at [330, 255] on button "Volgende vraag" at bounding box center [309, 255] width 255 height 18
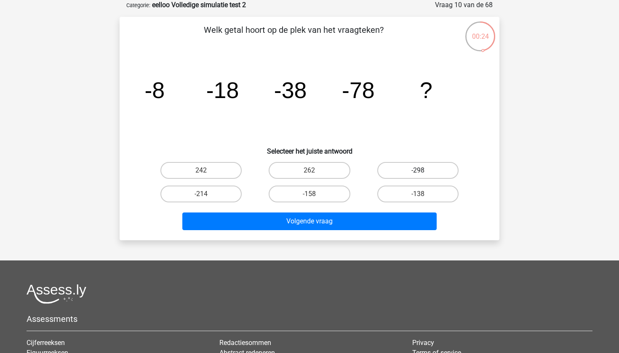
click at [412, 175] on label "-298" at bounding box center [417, 170] width 81 height 17
click at [418, 175] on input "-298" at bounding box center [420, 172] width 5 height 5
radio input "true"
click at [327, 198] on label "-158" at bounding box center [309, 194] width 81 height 17
click at [315, 198] on input "-158" at bounding box center [311, 196] width 5 height 5
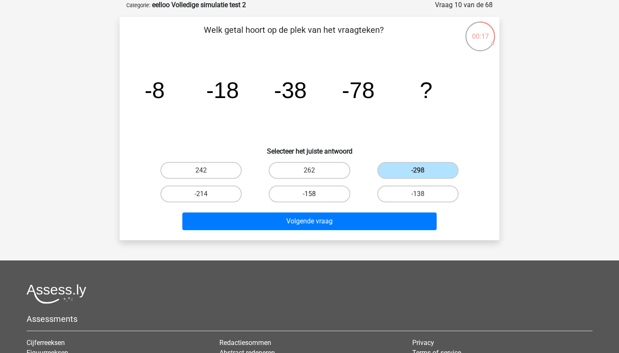
radio input "true"
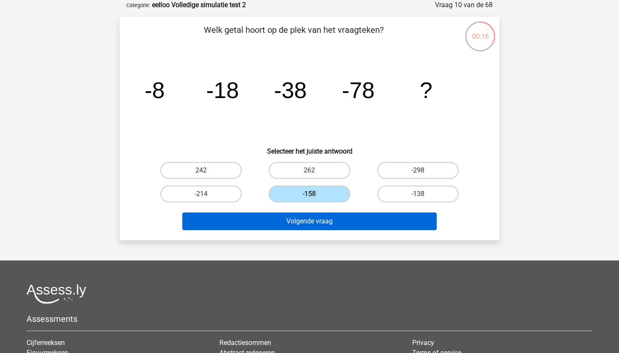
click at [337, 218] on button "Volgende vraag" at bounding box center [309, 222] width 255 height 18
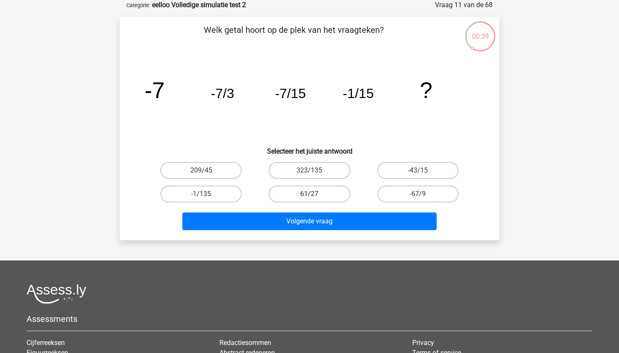
click at [330, 193] on label "61/27" at bounding box center [309, 194] width 81 height 17
click at [315, 194] on input "61/27" at bounding box center [311, 196] width 5 height 5
radio input "true"
click at [333, 212] on div "Volgende vraag" at bounding box center [309, 220] width 353 height 28
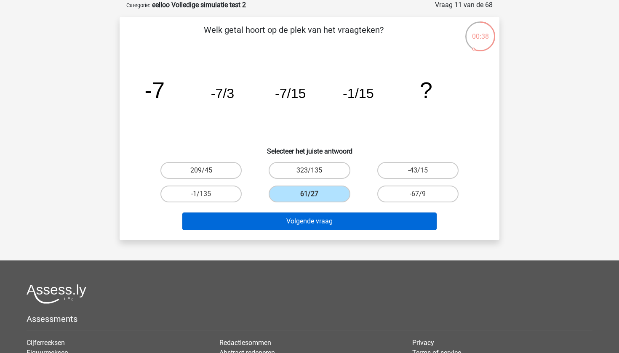
click at [332, 221] on button "Volgende vraag" at bounding box center [309, 222] width 255 height 18
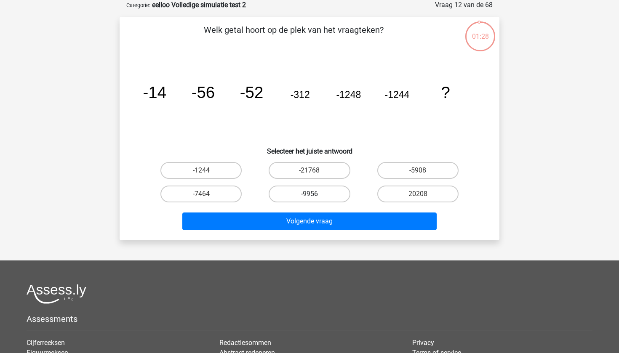
click at [322, 198] on label "-9956" at bounding box center [309, 194] width 81 height 17
click at [315, 198] on input "-9956" at bounding box center [311, 196] width 5 height 5
radio input "true"
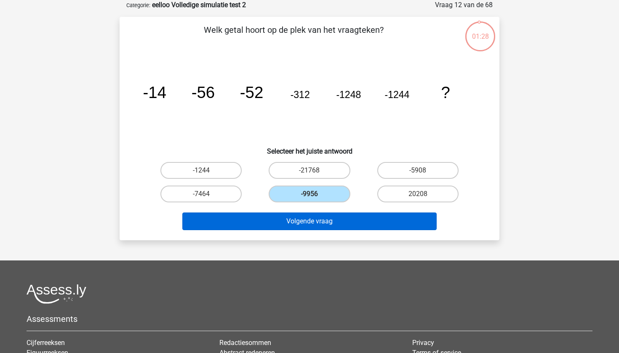
click at [321, 218] on button "Volgende vraag" at bounding box center [309, 222] width 255 height 18
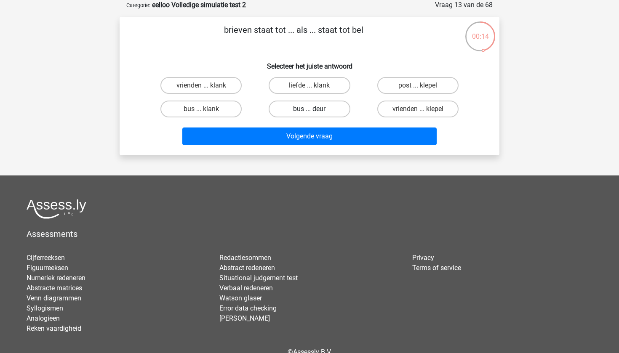
click at [320, 109] on label "bus ... deur" at bounding box center [309, 109] width 81 height 17
click at [315, 109] on input "bus ... deur" at bounding box center [311, 111] width 5 height 5
radio input "true"
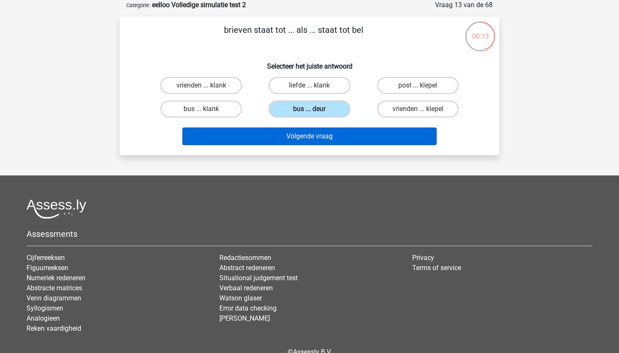
click at [314, 132] on button "Volgende vraag" at bounding box center [309, 137] width 255 height 18
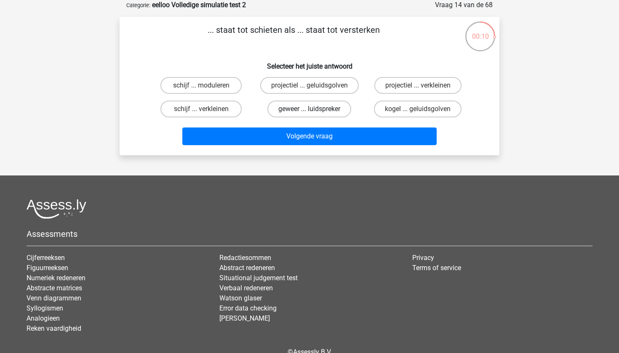
click at [315, 111] on label "geweer ... luidspreker" at bounding box center [309, 109] width 84 height 17
click at [315, 111] on input "geweer ... luidspreker" at bounding box center [311, 111] width 5 height 5
radio input "true"
click at [394, 114] on label "kogel ... geluidsgolven" at bounding box center [418, 109] width 88 height 17
click at [418, 114] on input "kogel ... geluidsgolven" at bounding box center [420, 111] width 5 height 5
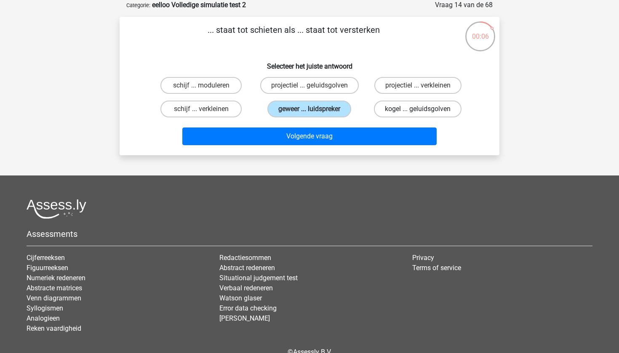
radio input "true"
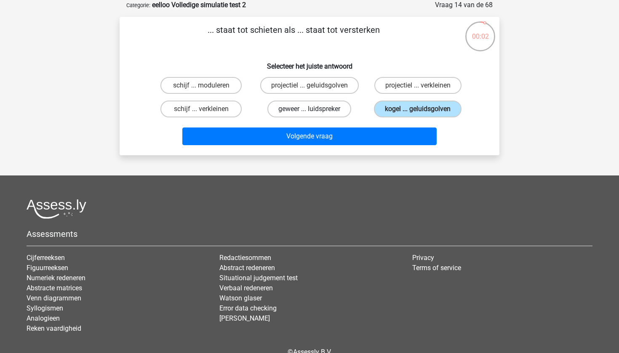
click at [318, 112] on label "geweer ... luidspreker" at bounding box center [309, 109] width 84 height 17
click at [315, 112] on input "geweer ... luidspreker" at bounding box center [311, 111] width 5 height 5
radio input "true"
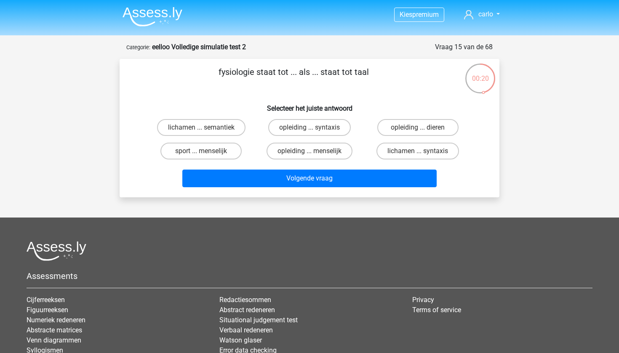
click at [154, 13] on img at bounding box center [152, 17] width 60 height 20
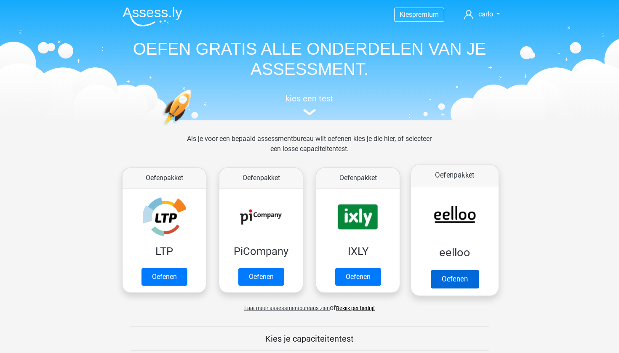
click at [446, 270] on link "Oefenen" at bounding box center [455, 279] width 48 height 19
